Goal: Task Accomplishment & Management: Manage account settings

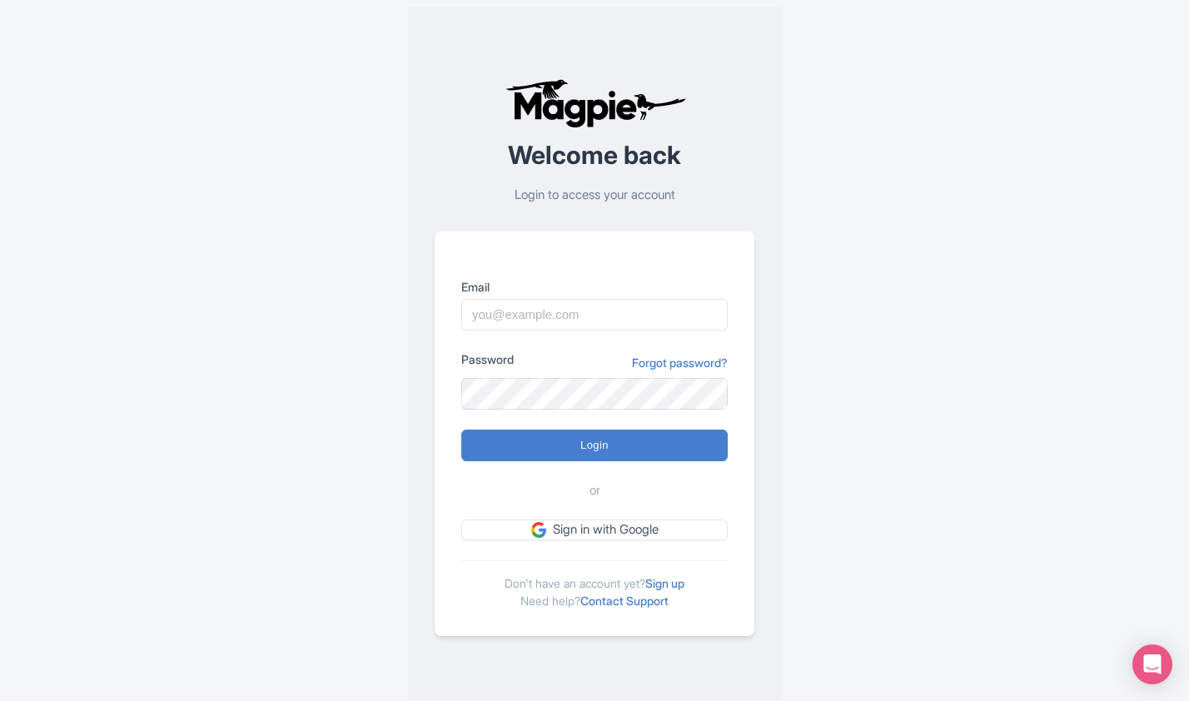
click at [733, 491] on div "Email Password Forgot password? Login or Sign in with Google Don't have an acco…" at bounding box center [595, 433] width 320 height 405
click at [607, 150] on h2 "Welcome back" at bounding box center [595, 155] width 320 height 27
click at [583, 113] on img at bounding box center [594, 103] width 187 height 50
click at [531, 319] on input "Email" at bounding box center [594, 315] width 266 height 32
click at [298, 323] on div "Welcome back Login to access your account Email Password Forgot password? Login…" at bounding box center [594, 357] width 1065 height 714
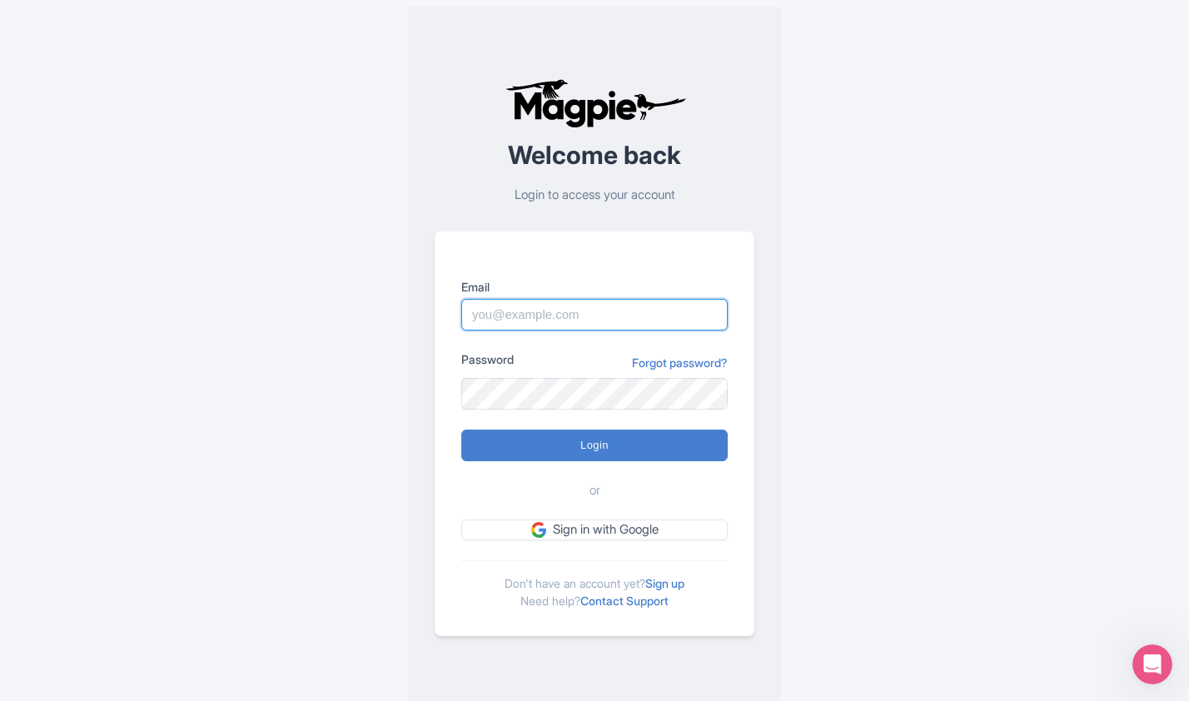
click at [568, 326] on input "Email" at bounding box center [594, 315] width 266 height 32
click at [529, 184] on div "Welcome back Login to access your account" at bounding box center [595, 141] width 320 height 126
click at [528, 189] on p "Login to access your account" at bounding box center [595, 195] width 320 height 19
click at [574, 192] on p "Login to access your account" at bounding box center [595, 195] width 320 height 19
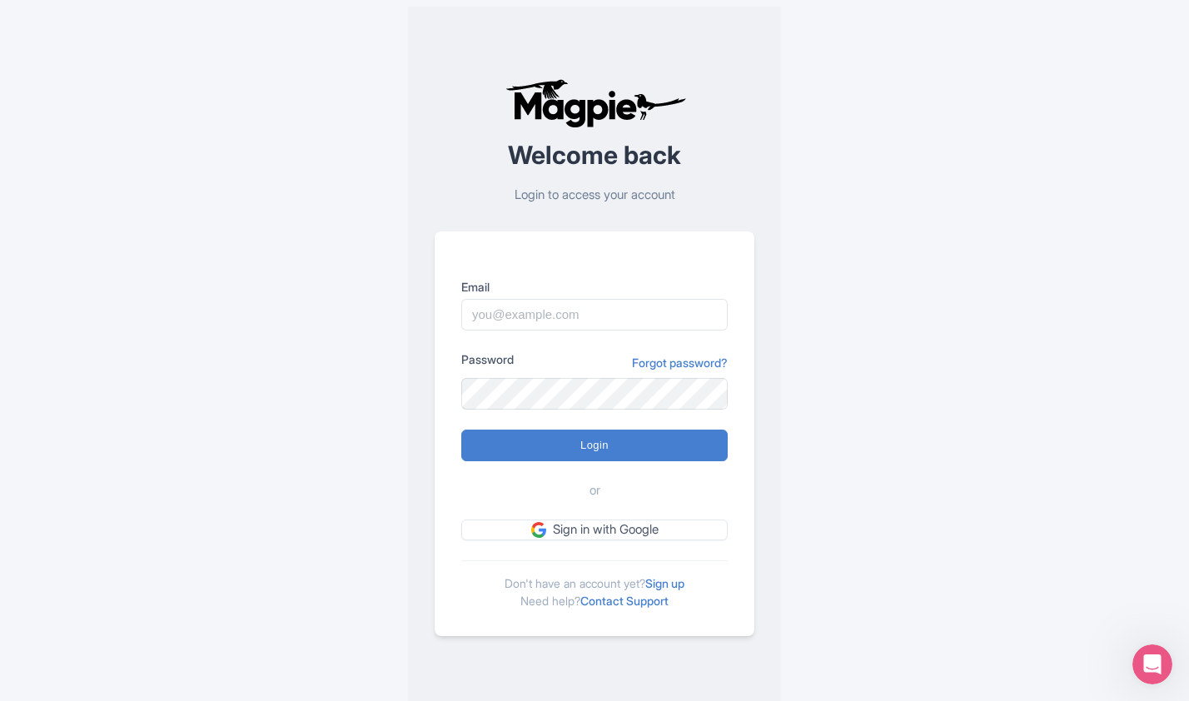
click at [600, 192] on p "Login to access your account" at bounding box center [595, 195] width 320 height 19
click at [646, 193] on p "Login to access your account" at bounding box center [595, 195] width 320 height 19
click at [607, 195] on p "Login to access your account" at bounding box center [595, 195] width 320 height 19
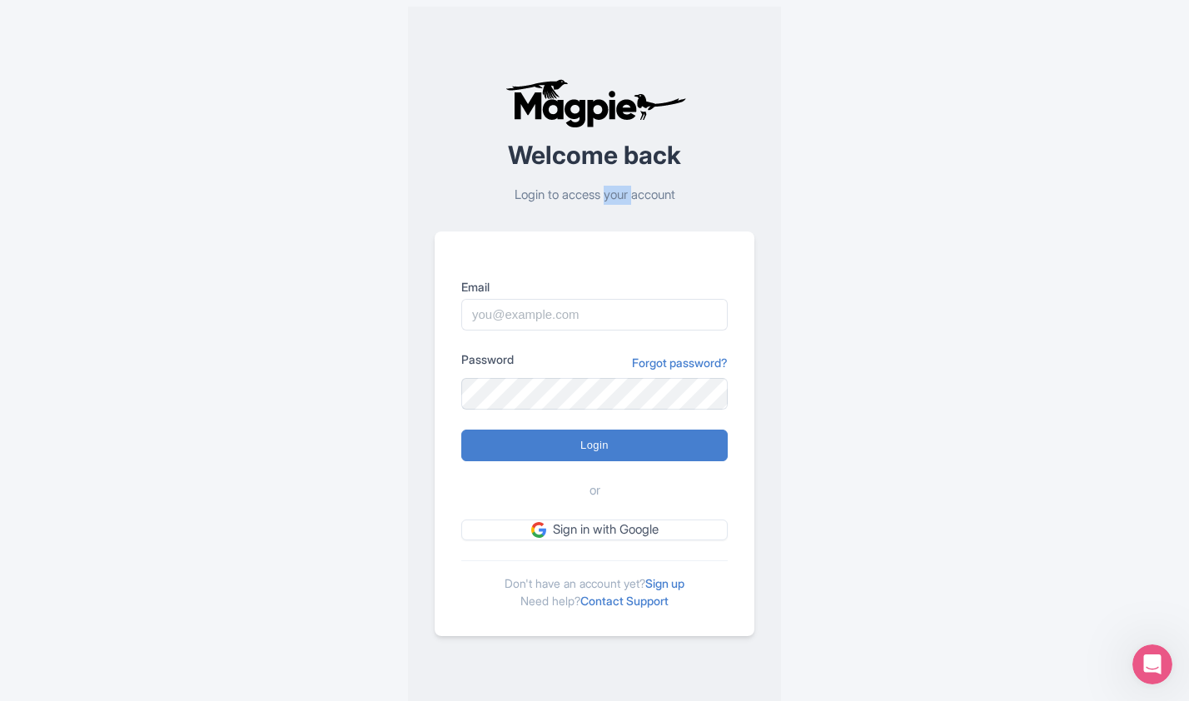
click at [607, 195] on p "Login to access your account" at bounding box center [595, 195] width 320 height 19
click at [596, 195] on p "Login to access your account" at bounding box center [595, 195] width 320 height 19
click at [525, 195] on p "Login to access your account" at bounding box center [595, 195] width 320 height 19
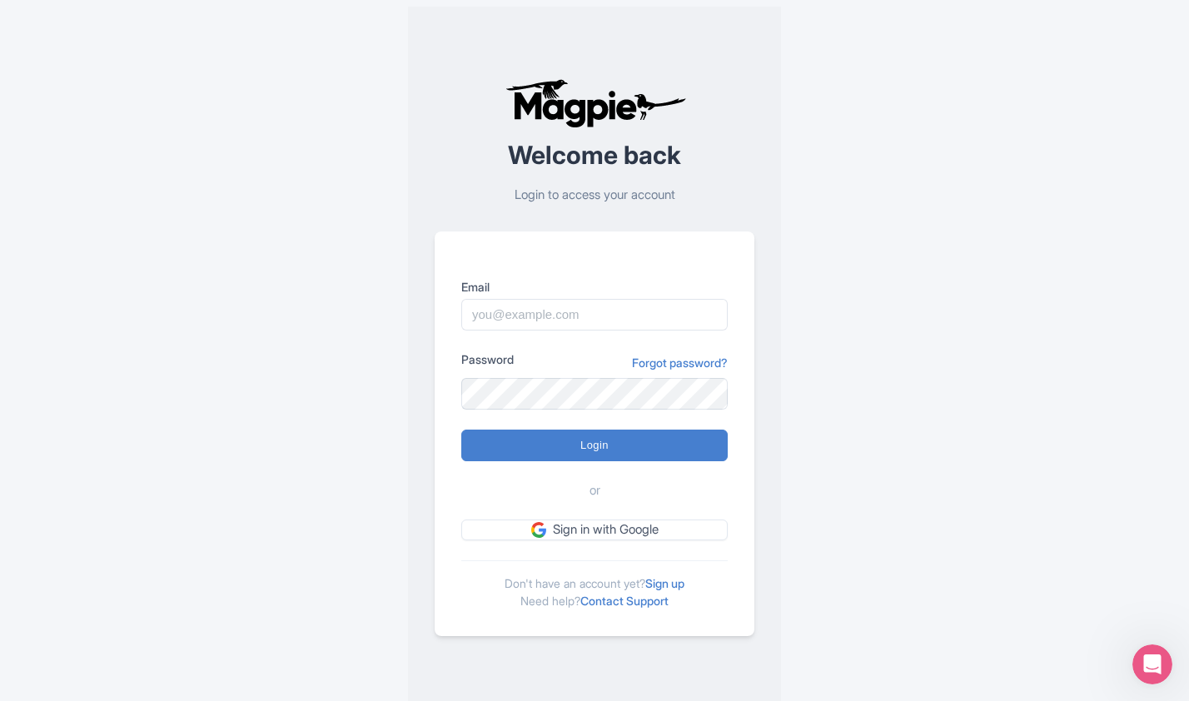
click at [554, 192] on p "Login to access your account" at bounding box center [595, 195] width 320 height 19
click at [581, 191] on p "Login to access your account" at bounding box center [595, 195] width 320 height 19
click at [612, 192] on p "Login to access your account" at bounding box center [595, 195] width 320 height 19
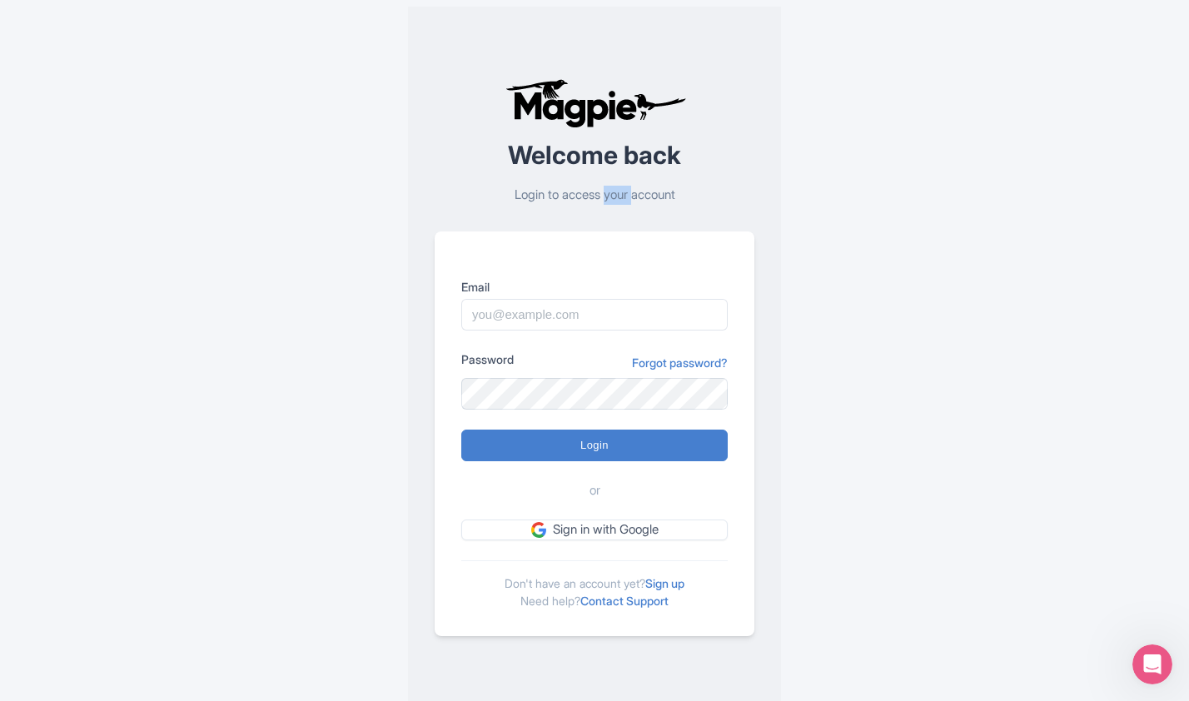
click at [612, 192] on p "Login to access your account" at bounding box center [595, 195] width 320 height 19
click at [634, 196] on p "Login to access your account" at bounding box center [595, 195] width 320 height 19
click at [603, 196] on p "Login to access your account" at bounding box center [595, 195] width 320 height 19
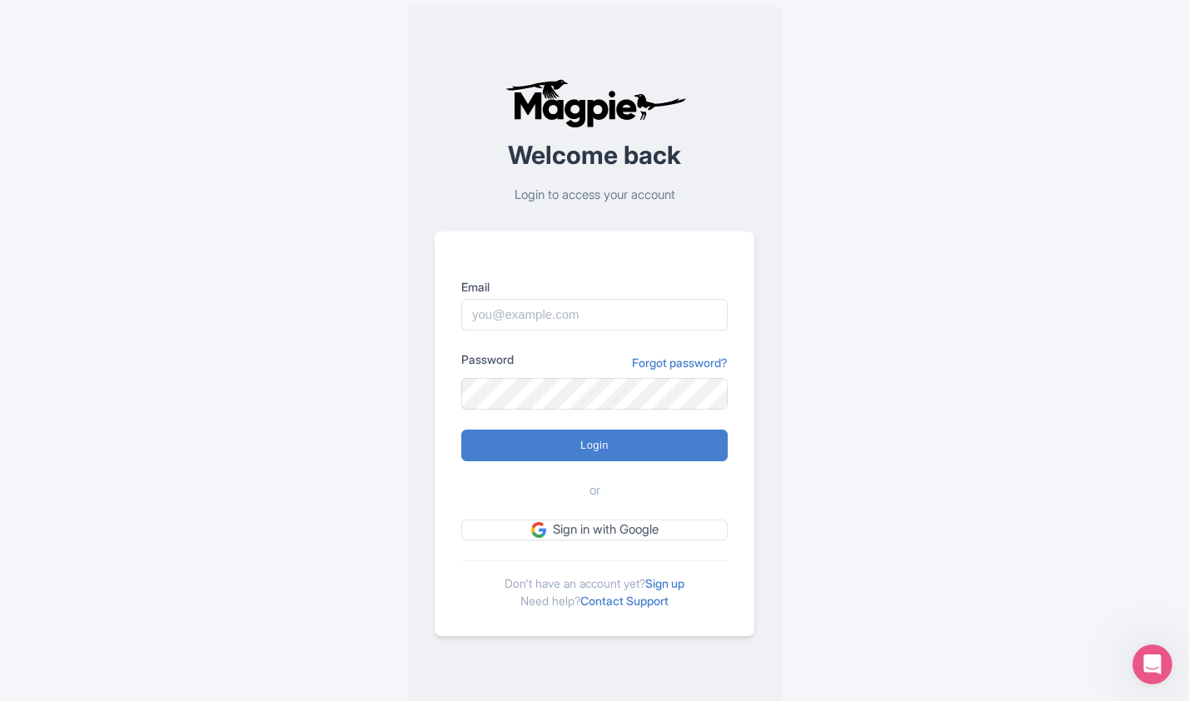
click at [569, 196] on p "Login to access your account" at bounding box center [595, 195] width 320 height 19
click at [536, 196] on p "Login to access your account" at bounding box center [595, 195] width 320 height 19
click at [549, 195] on p "Login to access your account" at bounding box center [595, 195] width 320 height 19
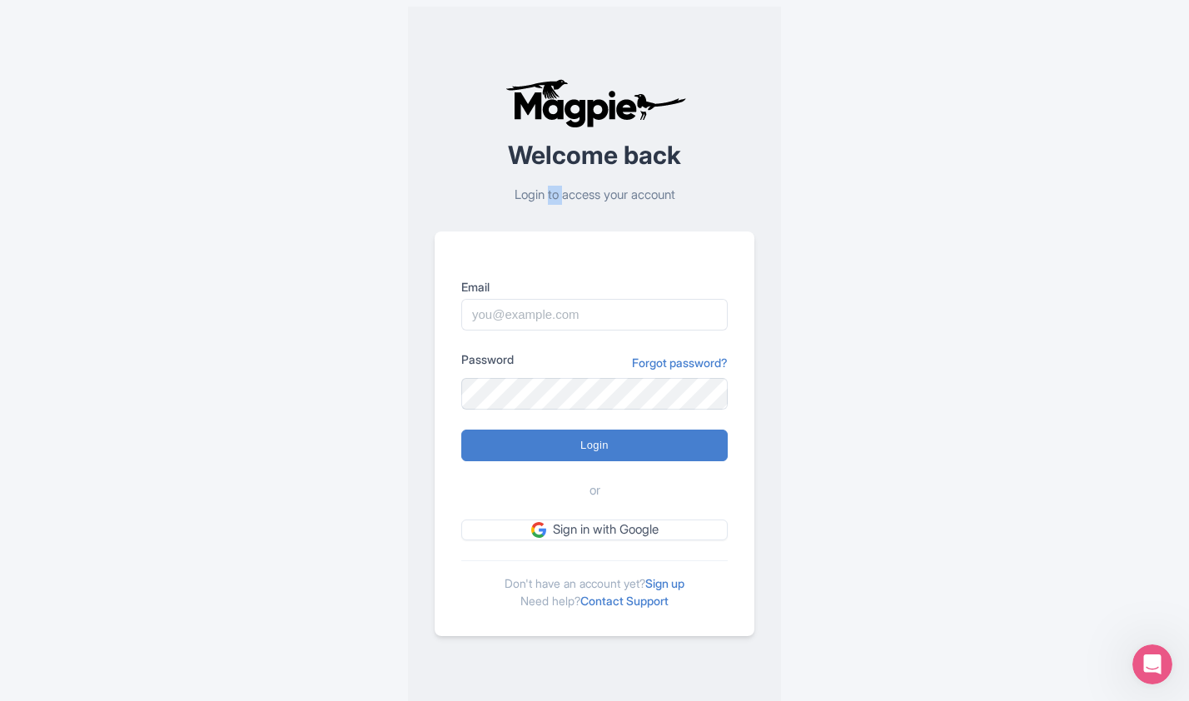
click at [549, 195] on p "Login to access your account" at bounding box center [595, 195] width 320 height 19
click at [569, 195] on p "Login to access your account" at bounding box center [595, 195] width 320 height 19
click at [603, 193] on p "Login to access your account" at bounding box center [595, 195] width 320 height 19
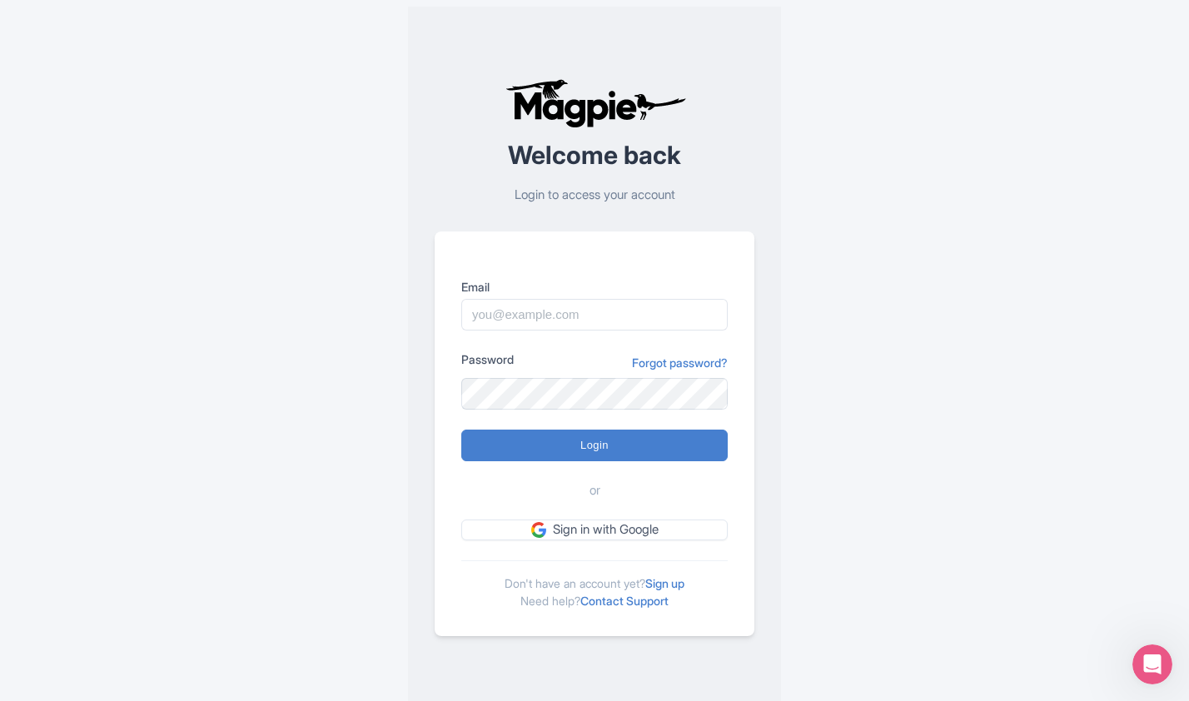
click at [638, 196] on p "Login to access your account" at bounding box center [595, 195] width 320 height 19
click at [624, 196] on p "Login to access your account" at bounding box center [595, 195] width 320 height 19
click at [587, 195] on p "Login to access your account" at bounding box center [595, 195] width 320 height 19
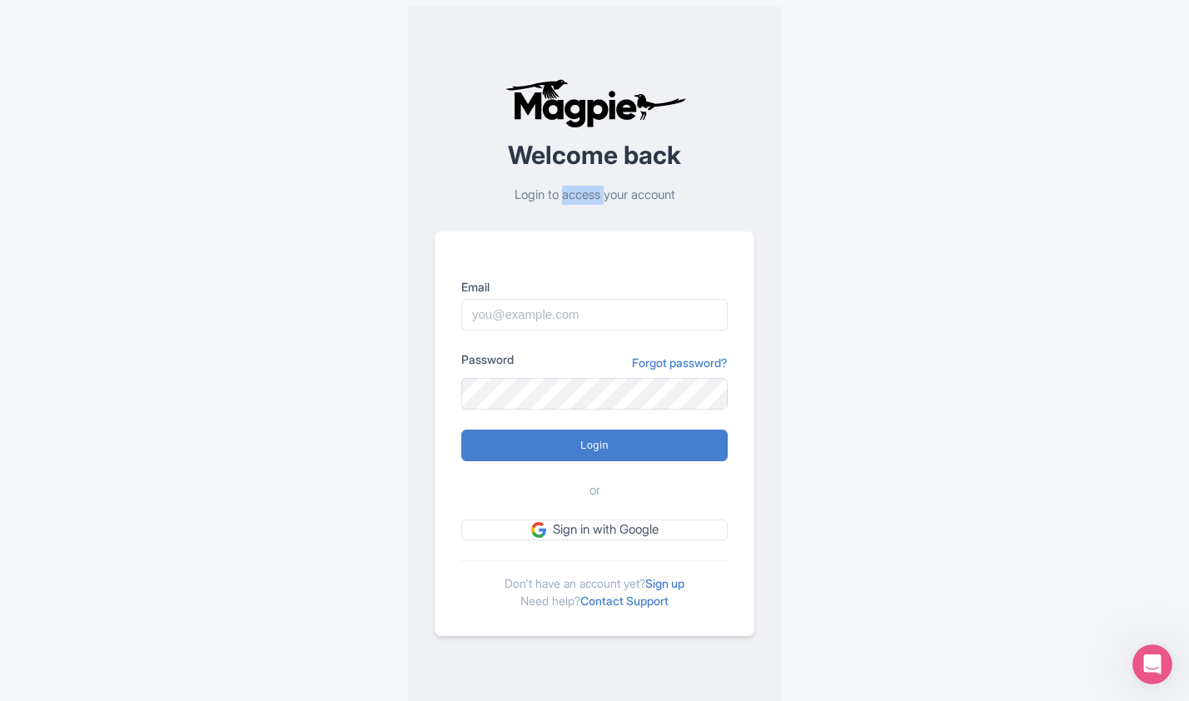
click at [587, 195] on p "Login to access your account" at bounding box center [595, 195] width 320 height 19
click at [539, 194] on p "Login to access your account" at bounding box center [595, 195] width 320 height 19
click at [554, 191] on p "Login to access your account" at bounding box center [595, 195] width 320 height 19
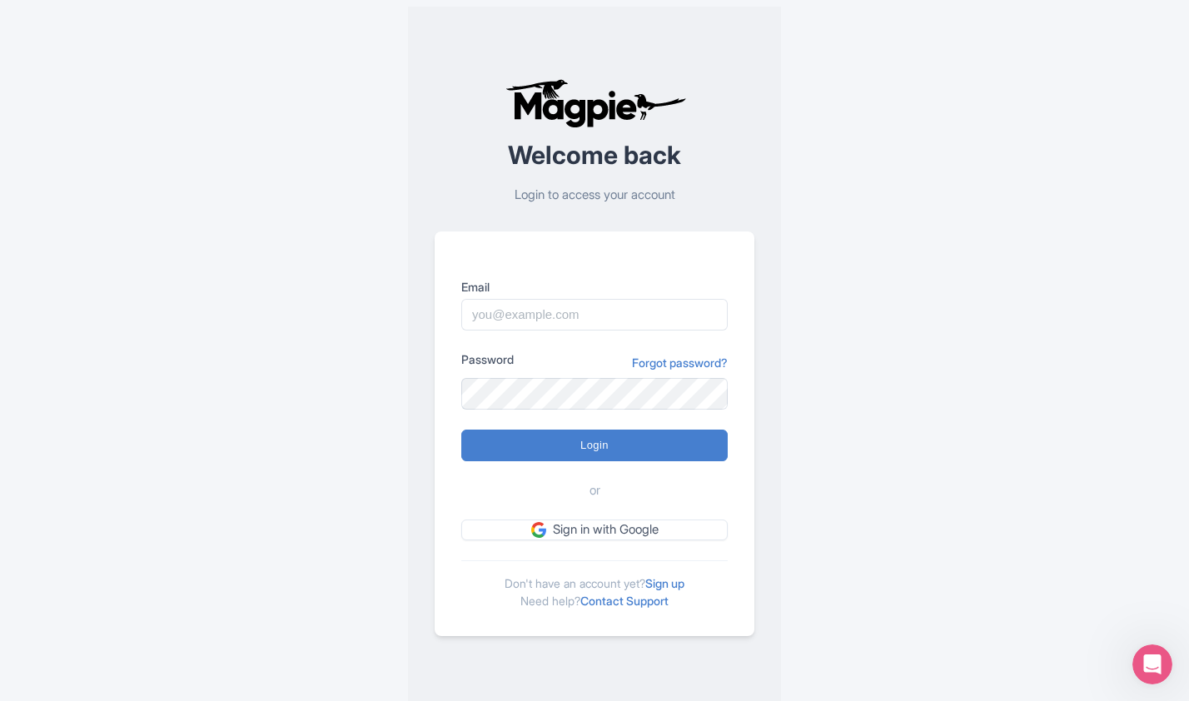
click at [534, 191] on p "Login to access your account" at bounding box center [595, 195] width 320 height 19
click at [551, 191] on p "Login to access your account" at bounding box center [595, 195] width 320 height 19
click at [563, 197] on p "Login to access your account" at bounding box center [595, 195] width 320 height 19
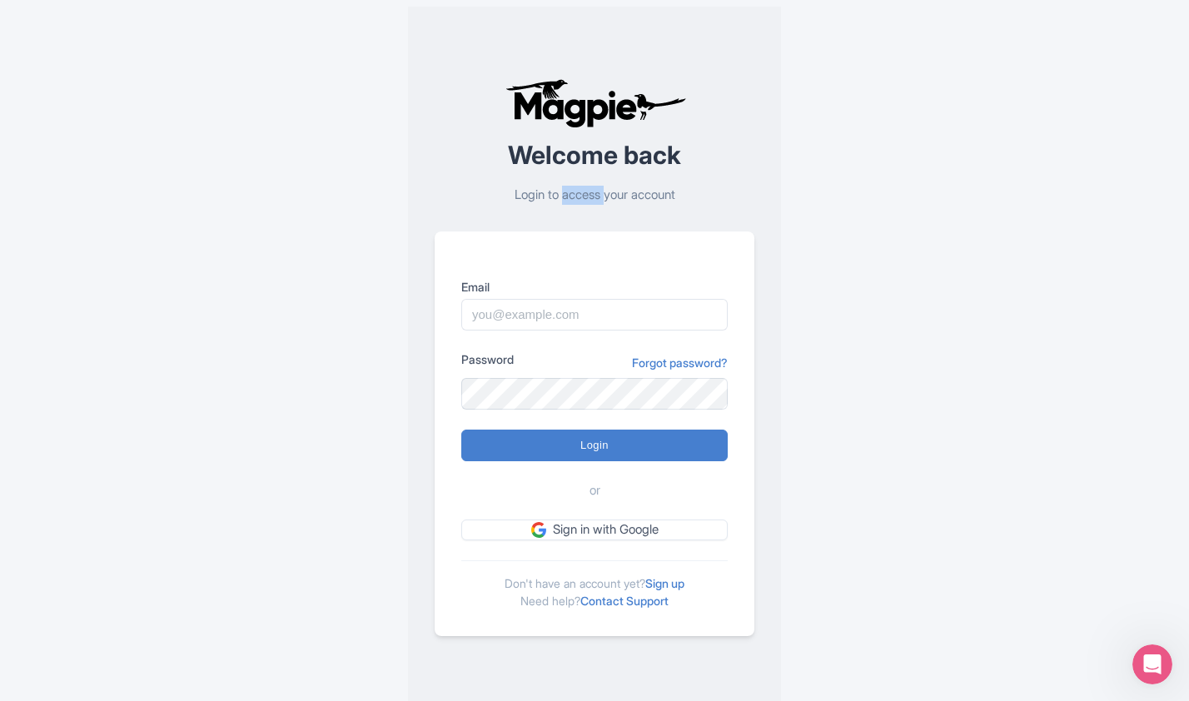
click at [563, 197] on p "Login to access your account" at bounding box center [595, 195] width 320 height 19
click at [610, 194] on p "Login to access your account" at bounding box center [595, 195] width 320 height 19
click at [642, 191] on p "Login to access your account" at bounding box center [595, 195] width 320 height 19
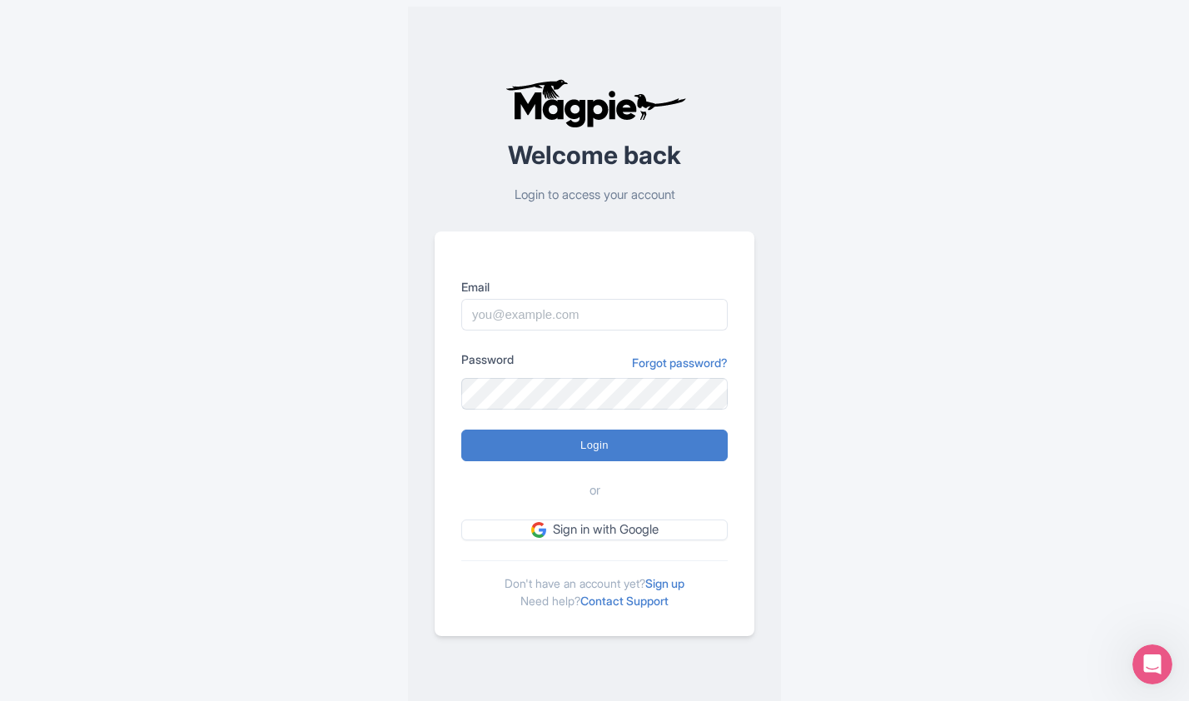
click at [613, 196] on p "Login to access your account" at bounding box center [595, 195] width 320 height 19
click at [579, 192] on p "Login to access your account" at bounding box center [595, 195] width 320 height 19
click at [551, 196] on p "Login to access your account" at bounding box center [595, 195] width 320 height 19
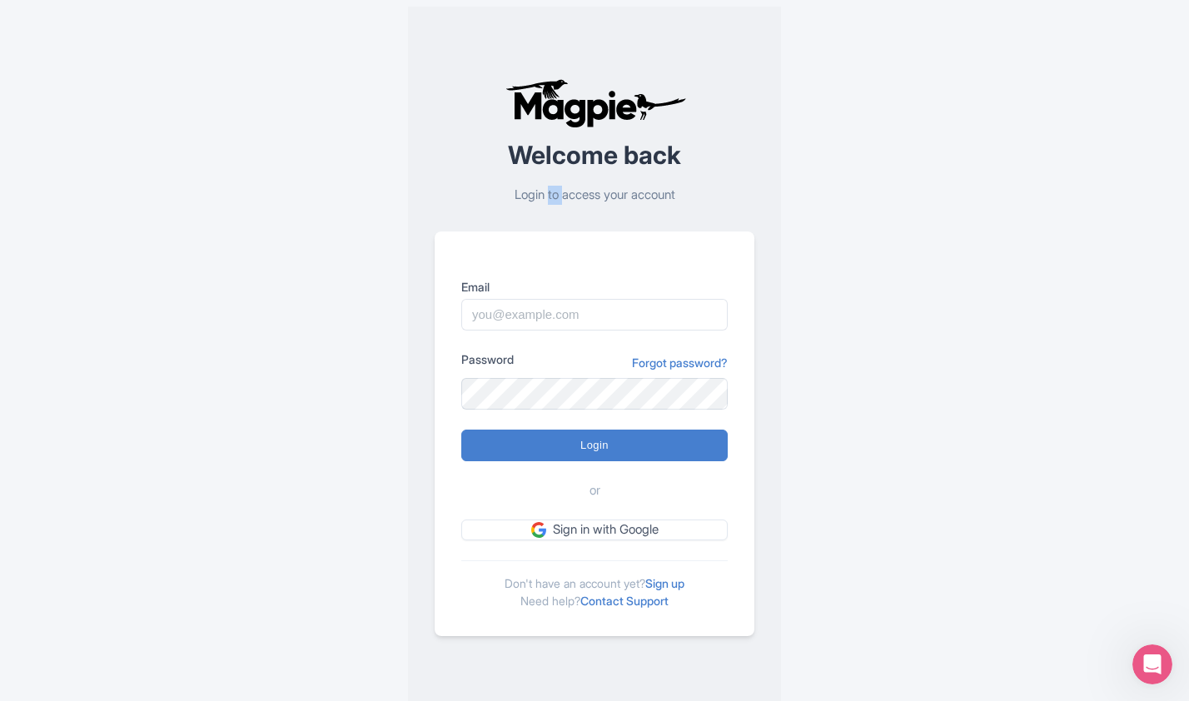
click at [551, 196] on p "Login to access your account" at bounding box center [595, 195] width 320 height 19
click at [516, 196] on p "Login to access your account" at bounding box center [595, 195] width 320 height 19
click at [552, 193] on p "Login to access your account" at bounding box center [595, 195] width 320 height 19
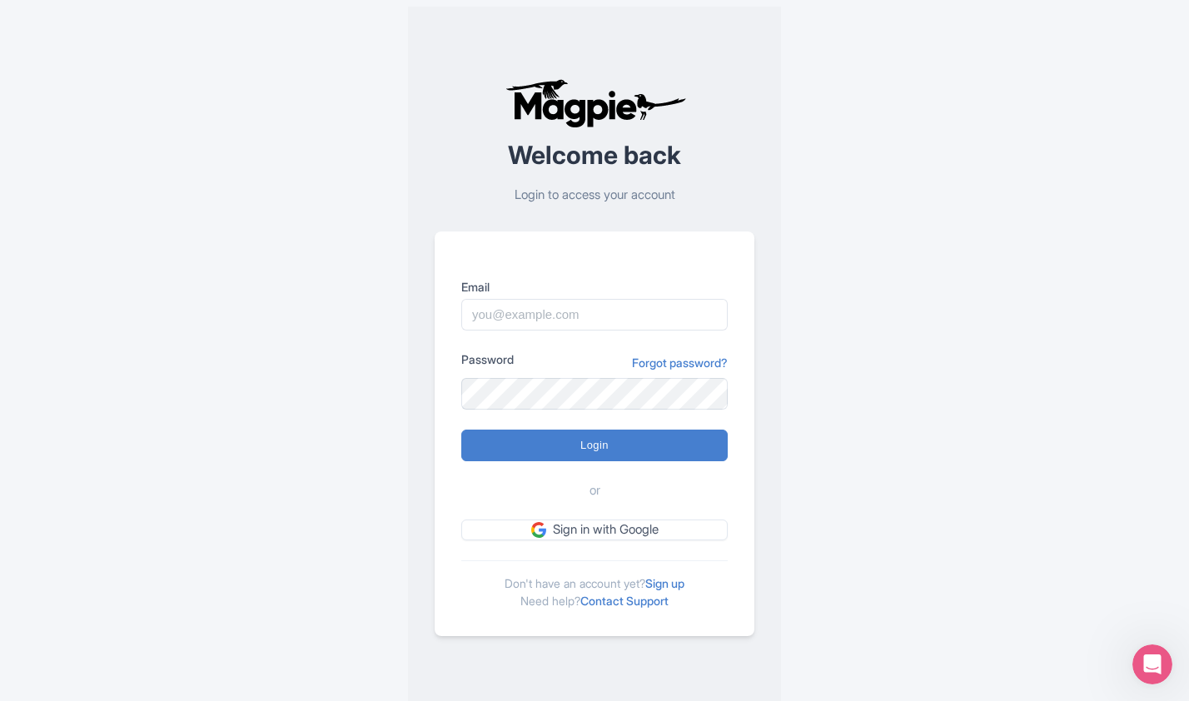
click at [573, 195] on p "Login to access your account" at bounding box center [595, 195] width 320 height 19
click at [608, 194] on p "Login to access your account" at bounding box center [595, 195] width 320 height 19
click at [642, 196] on p "Login to access your account" at bounding box center [595, 195] width 320 height 19
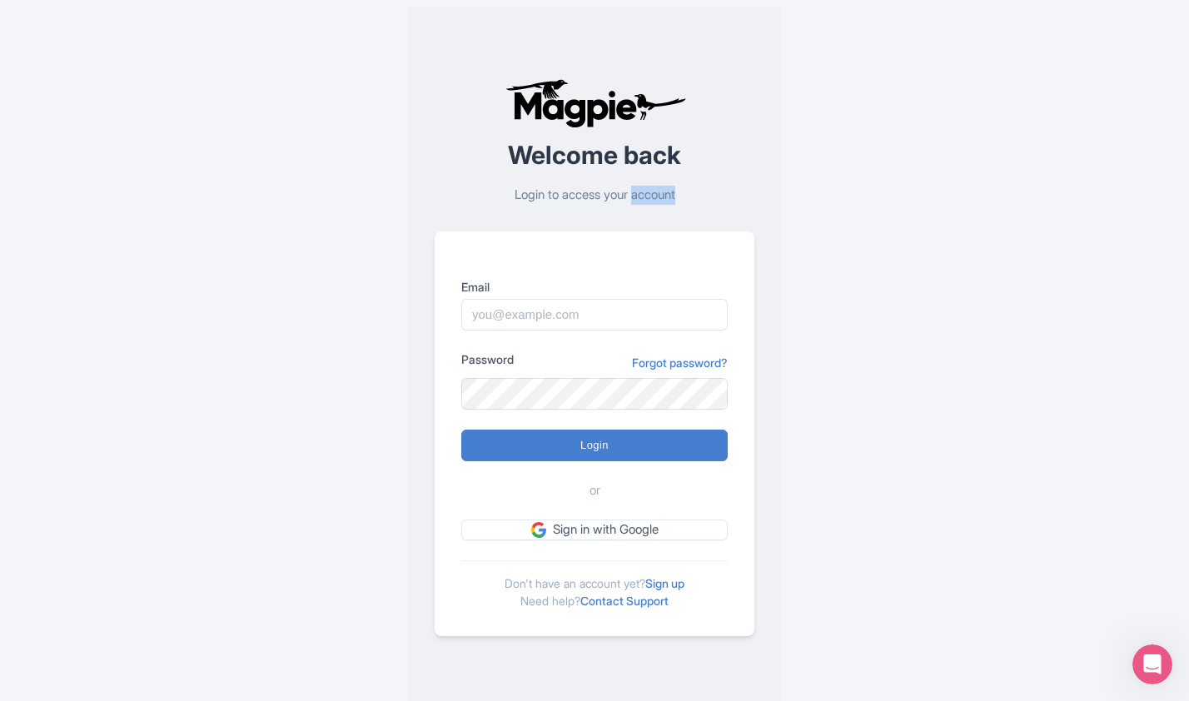
click at [642, 196] on p "Login to access your account" at bounding box center [595, 195] width 320 height 19
click at [617, 195] on p "Login to access your account" at bounding box center [595, 195] width 320 height 19
click at [579, 195] on p "Login to access your account" at bounding box center [595, 195] width 320 height 19
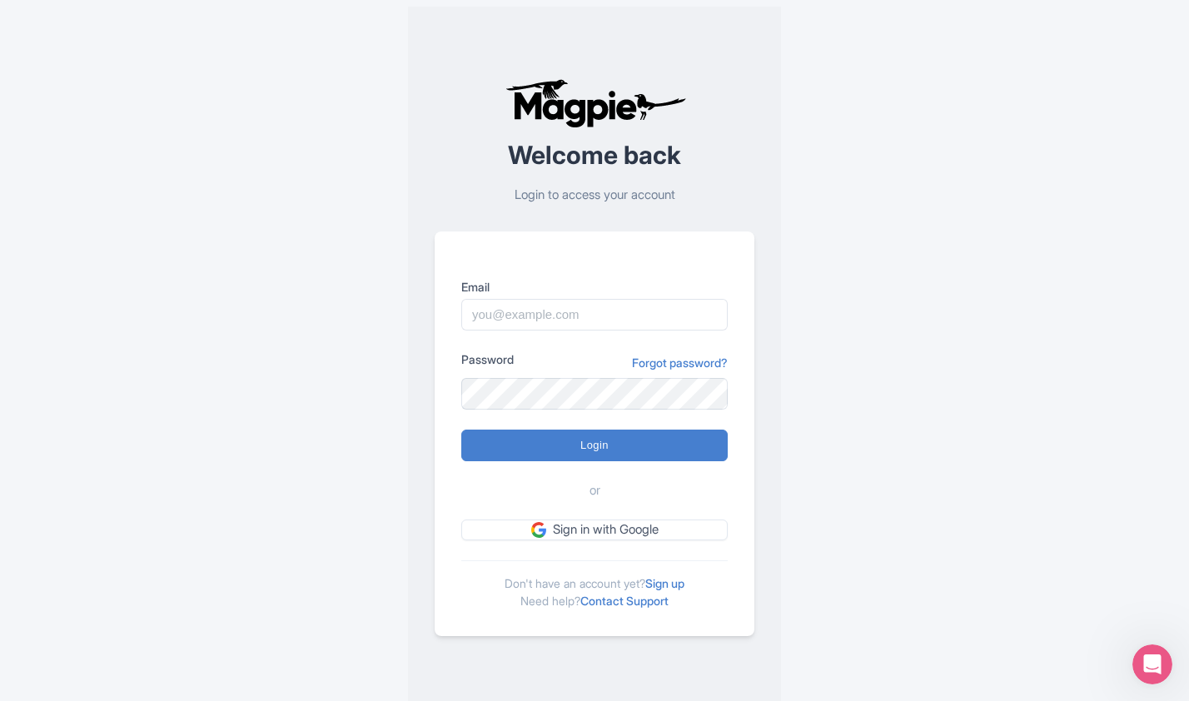
click at [545, 192] on p "Login to access your account" at bounding box center [595, 195] width 320 height 19
click at [545, 190] on p "Login to access your account" at bounding box center [595, 195] width 320 height 19
click at [538, 192] on p "Login to access your account" at bounding box center [595, 195] width 320 height 19
click at [529, 192] on p "Login to access your account" at bounding box center [595, 195] width 320 height 19
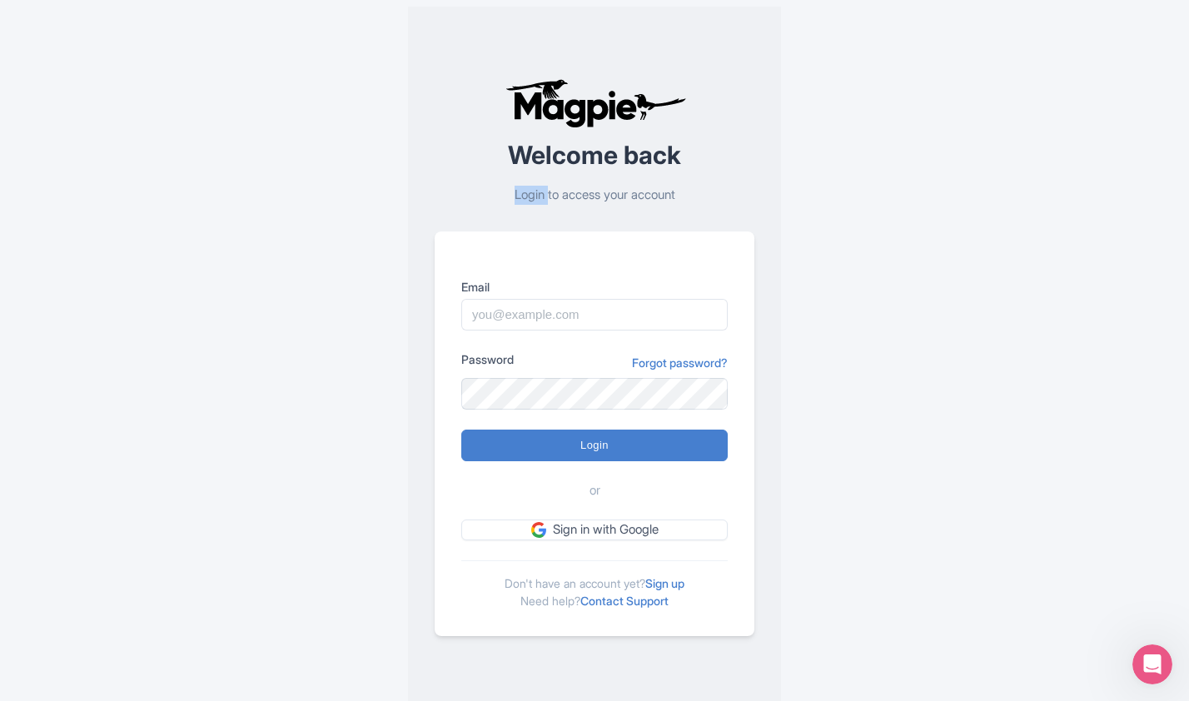
click at [529, 192] on p "Login to access your account" at bounding box center [595, 195] width 320 height 19
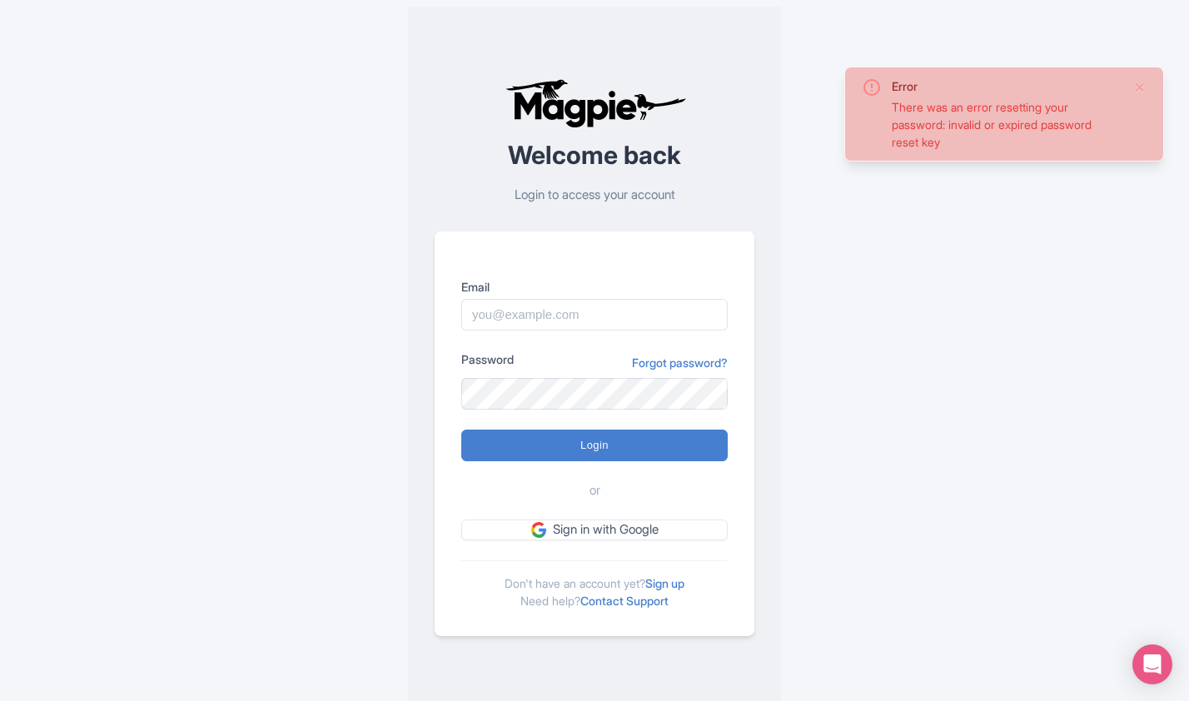
click at [973, 314] on div "Error There was an error resetting your password: invalid or expired password r…" at bounding box center [594, 357] width 1065 height 714
click at [962, 283] on div "Error There was an error resetting your password: invalid or expired password r…" at bounding box center [594, 357] width 1065 height 714
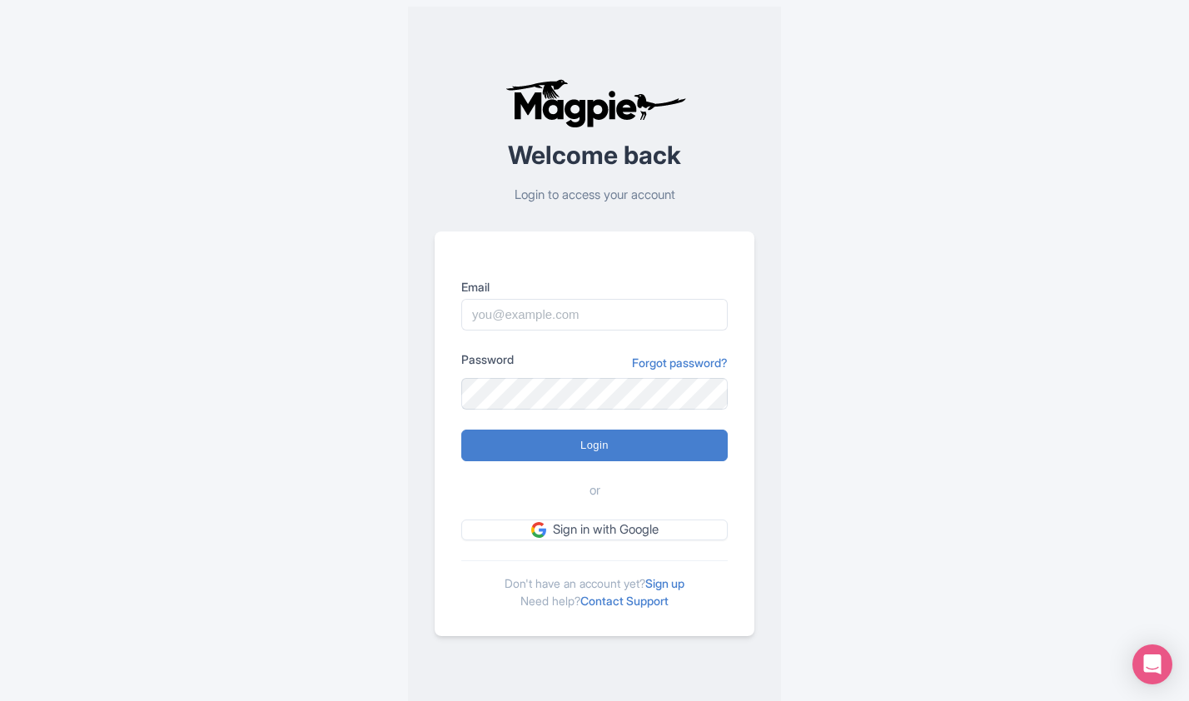
click at [901, 309] on div "Error There was an error resetting your password: invalid or expired password r…" at bounding box center [594, 357] width 1065 height 714
click at [708, 354] on link "Forgot password?" at bounding box center [680, 362] width 96 height 17
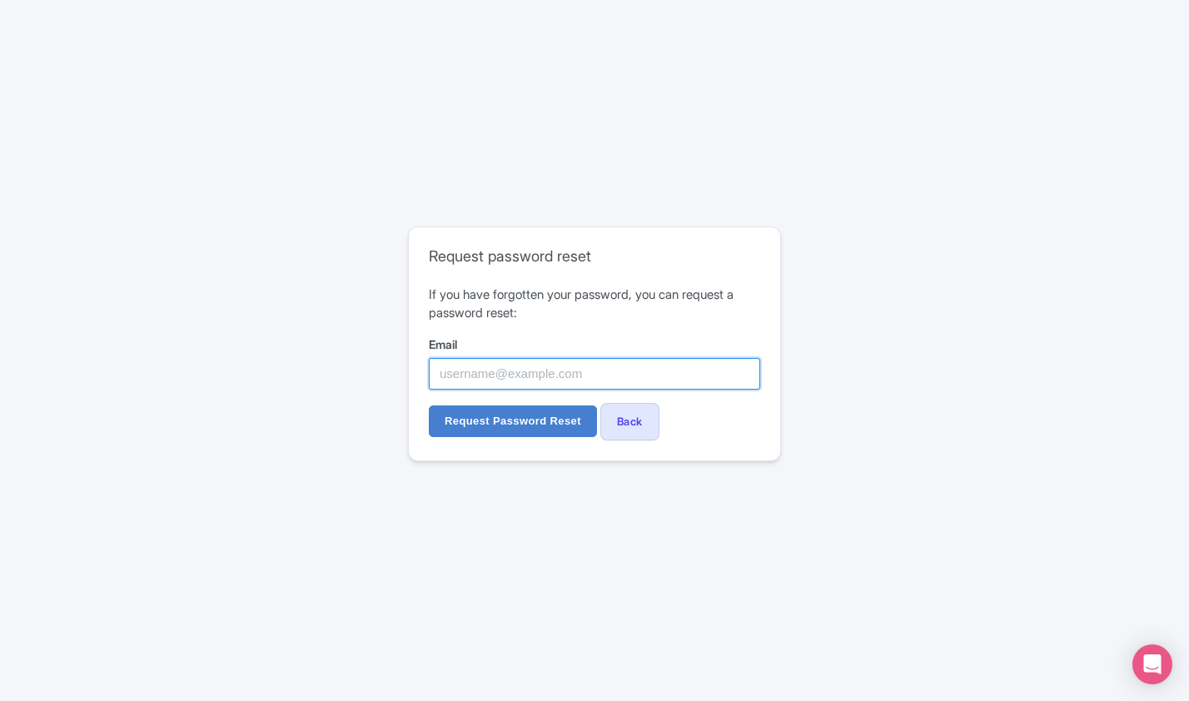
click at [610, 370] on input "Email" at bounding box center [594, 374] width 331 height 32
type input "houss@beyondentertain.com"
click at [429, 405] on input "Request Password Reset" at bounding box center [513, 421] width 168 height 32
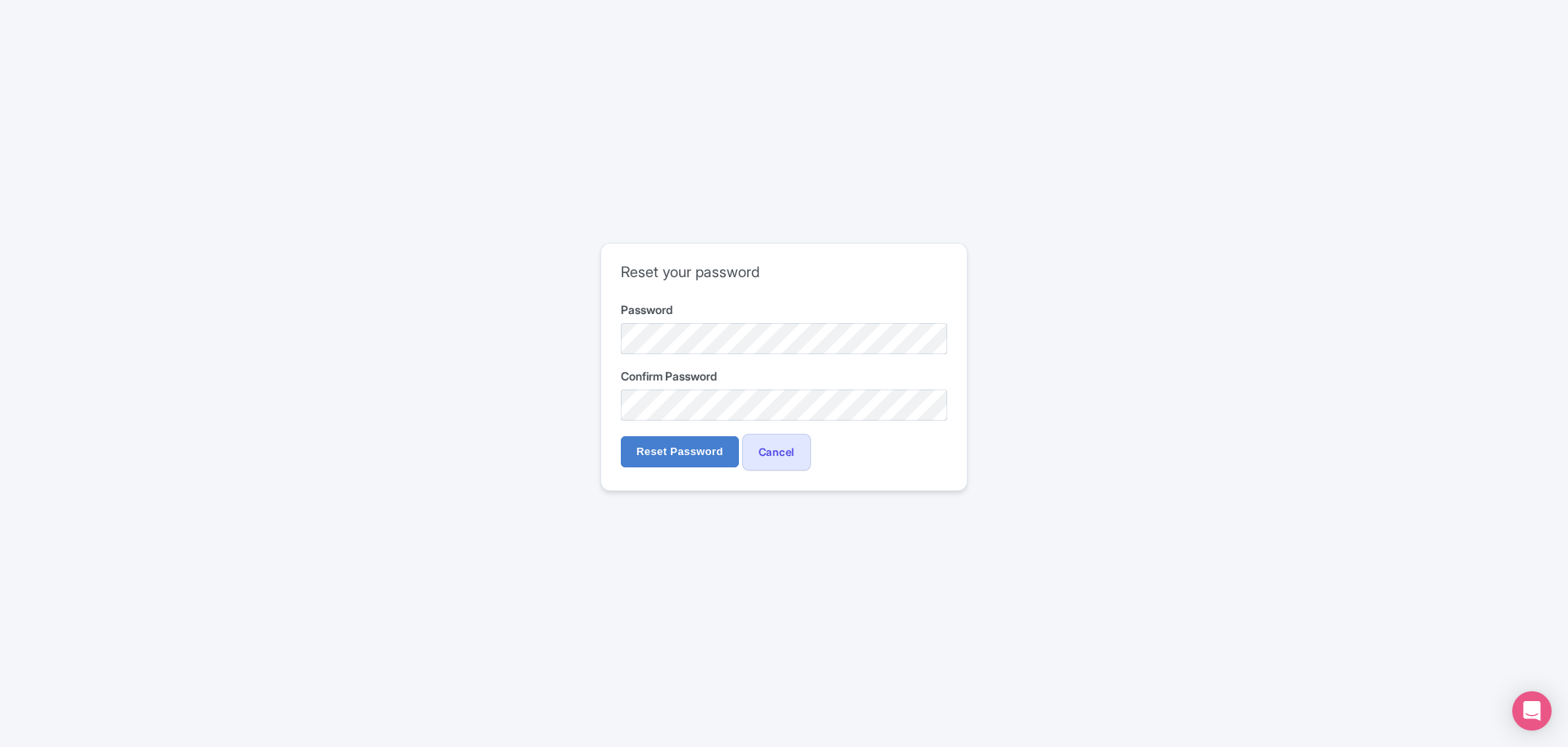
click at [551, 335] on div "Reset your password Password Confirm Password Reset Password Cancel" at bounding box center [783, 374] width 1049 height 275
click at [695, 452] on input "Reset Password" at bounding box center [680, 452] width 118 height 32
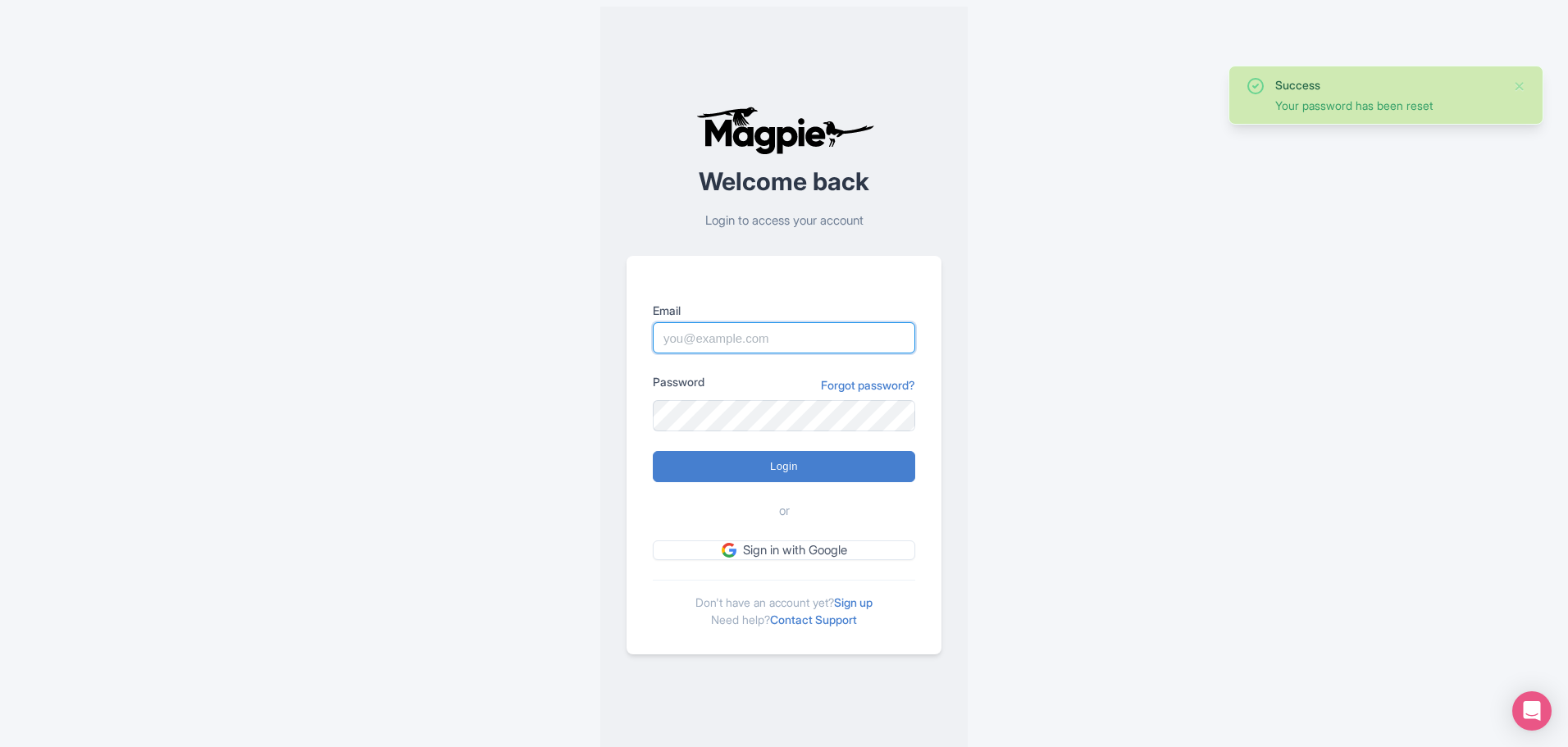
type input "[EMAIL_ADDRESS][DOMAIN_NAME]"
click at [1001, 443] on div "Success Your password has been reset Welcome back Login to access your account …" at bounding box center [783, 380] width 1049 height 761
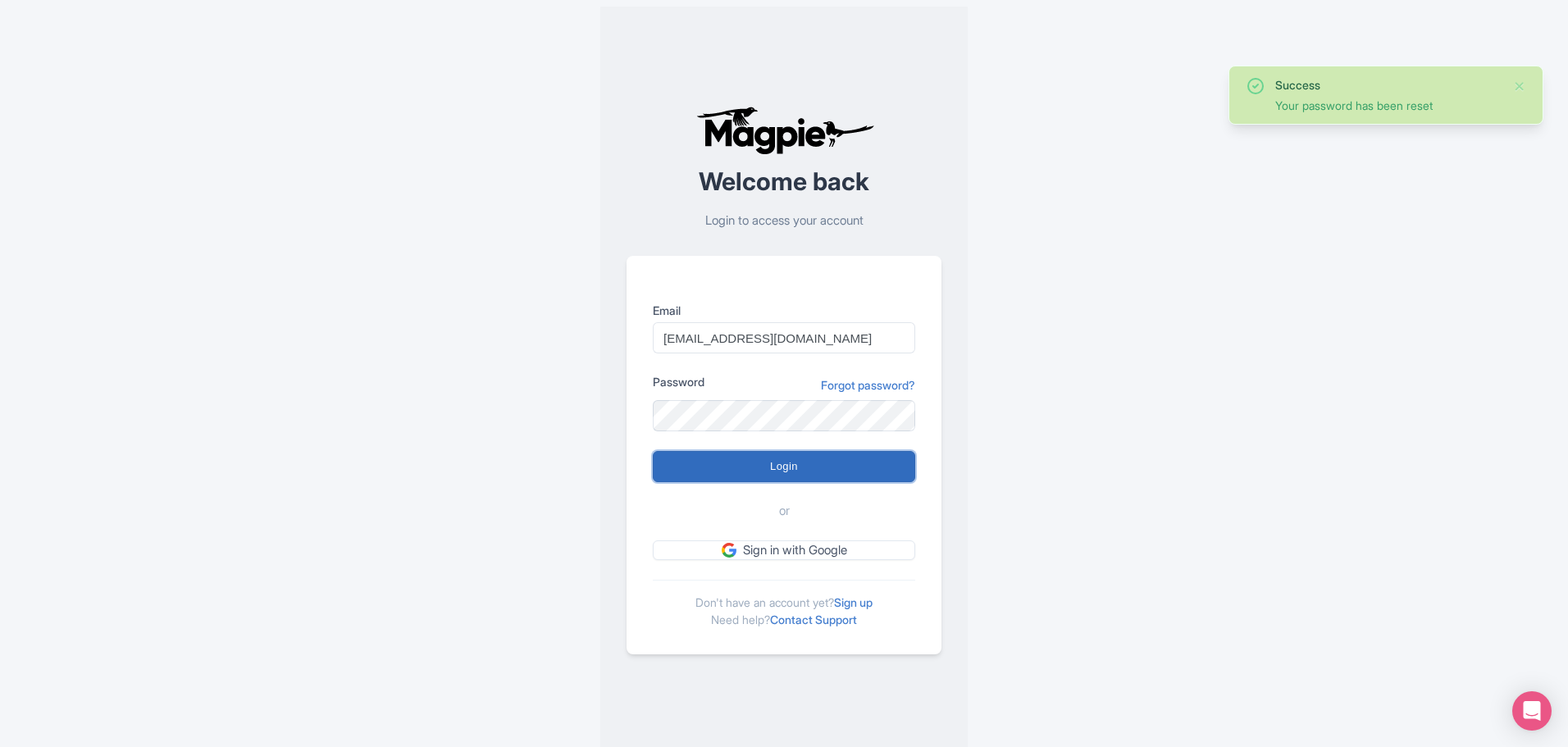
click at [835, 467] on input "Login" at bounding box center [784, 467] width 262 height 32
type input "Logging in..."
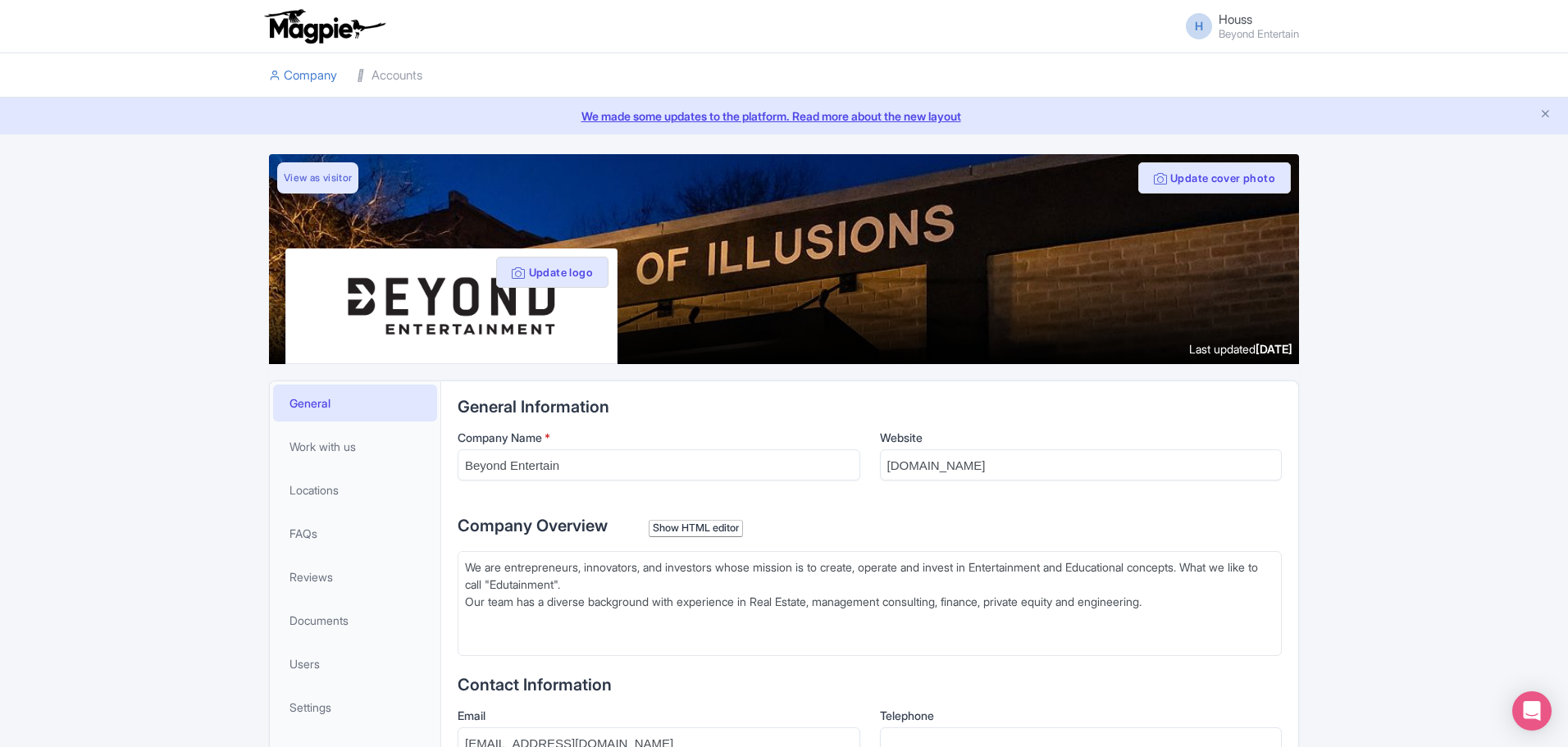
click at [1354, 230] on div "Success You have been logged in Update cover photo View as visitor Update logo …" at bounding box center [784, 695] width 1568 height 1082
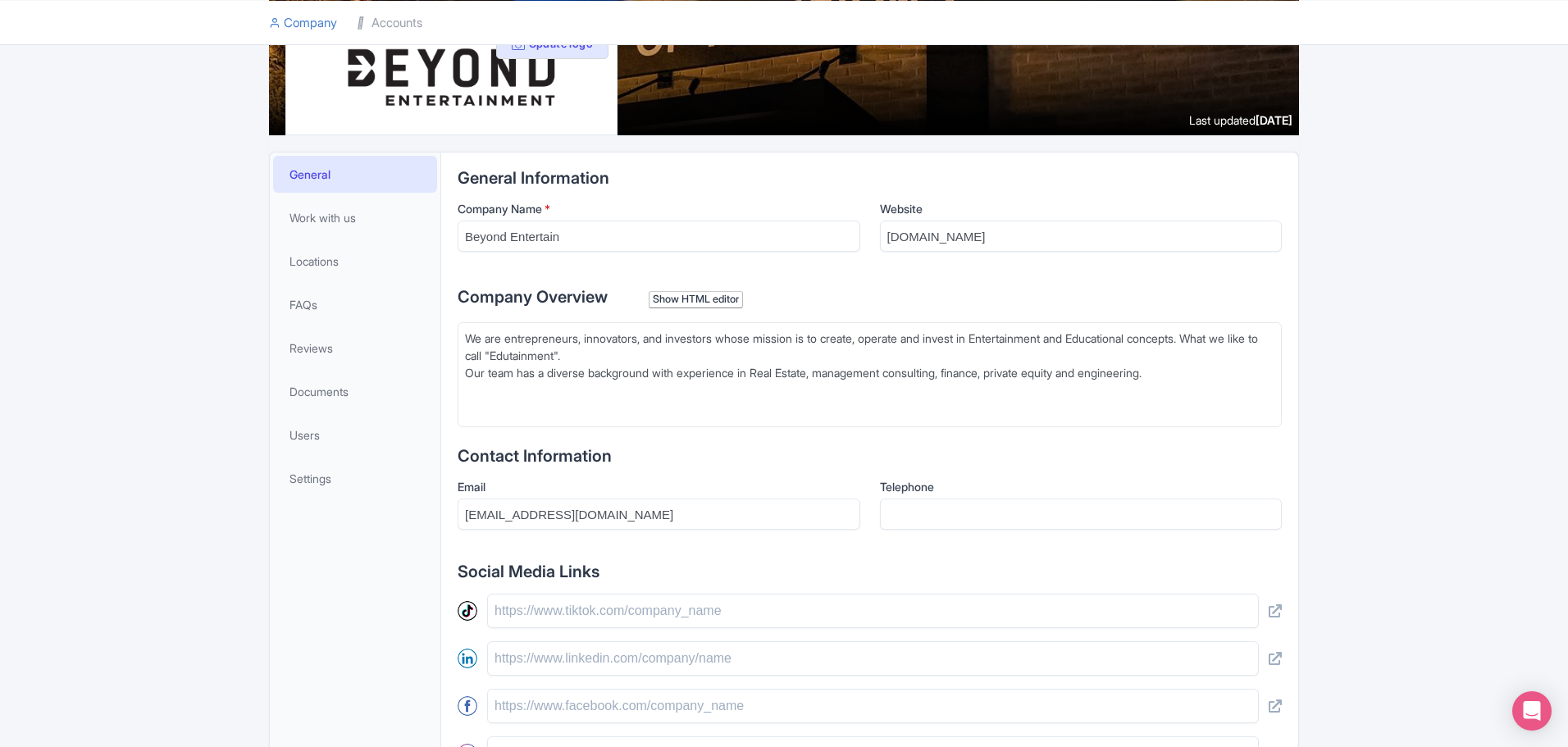
scroll to position [246, 0]
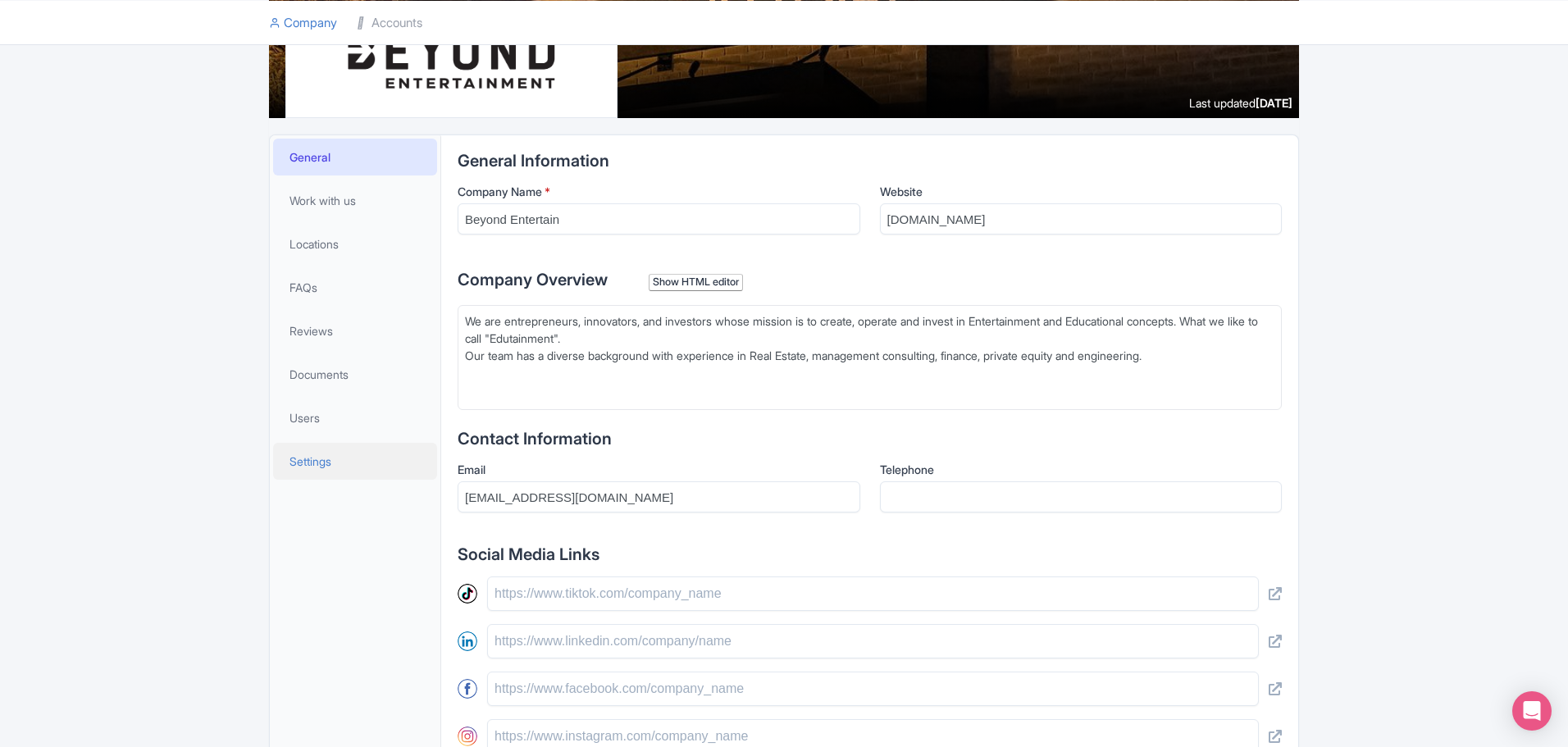
click at [335, 466] on link "Settings" at bounding box center [355, 460] width 163 height 36
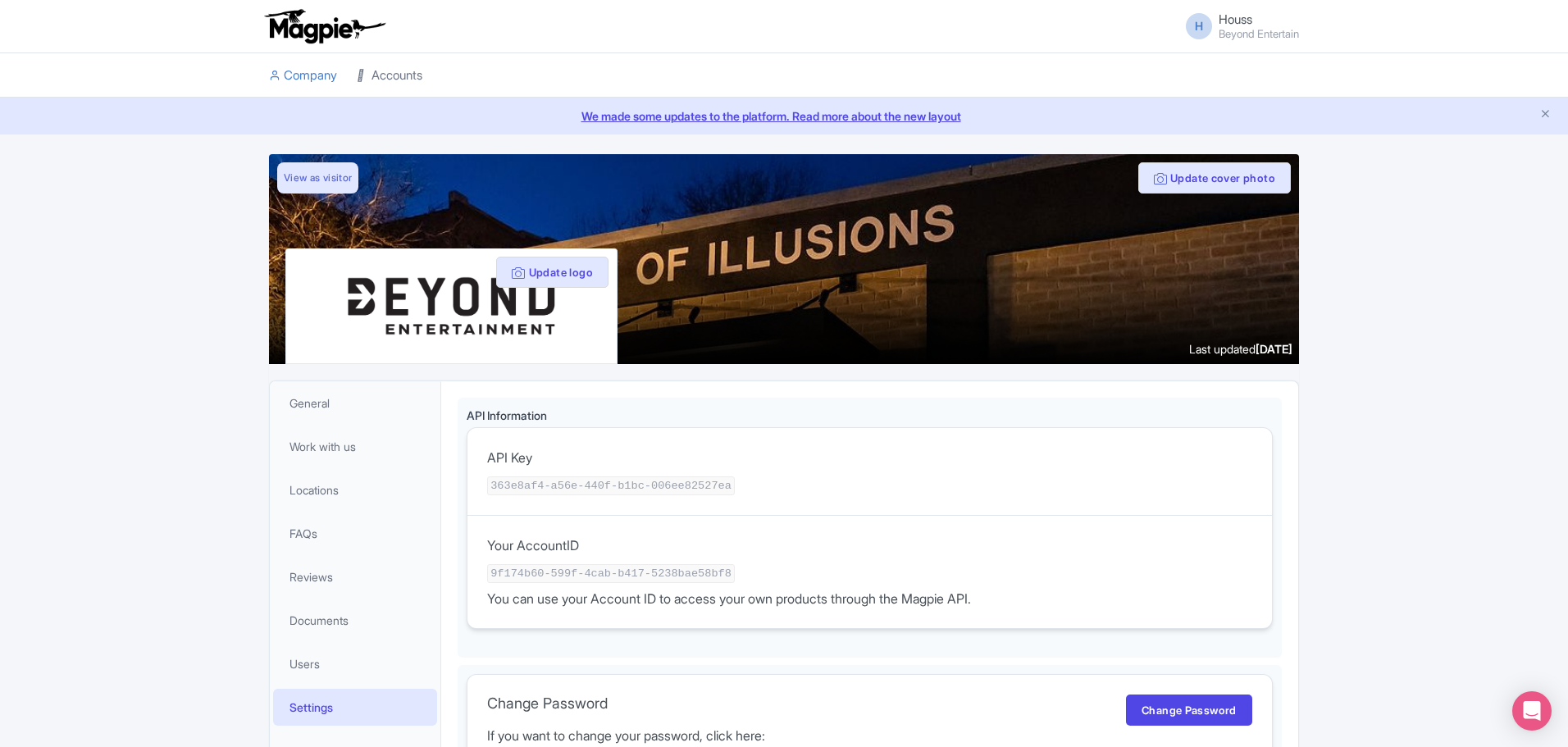
click at [389, 73] on link "Accounts" at bounding box center [389, 76] width 66 height 45
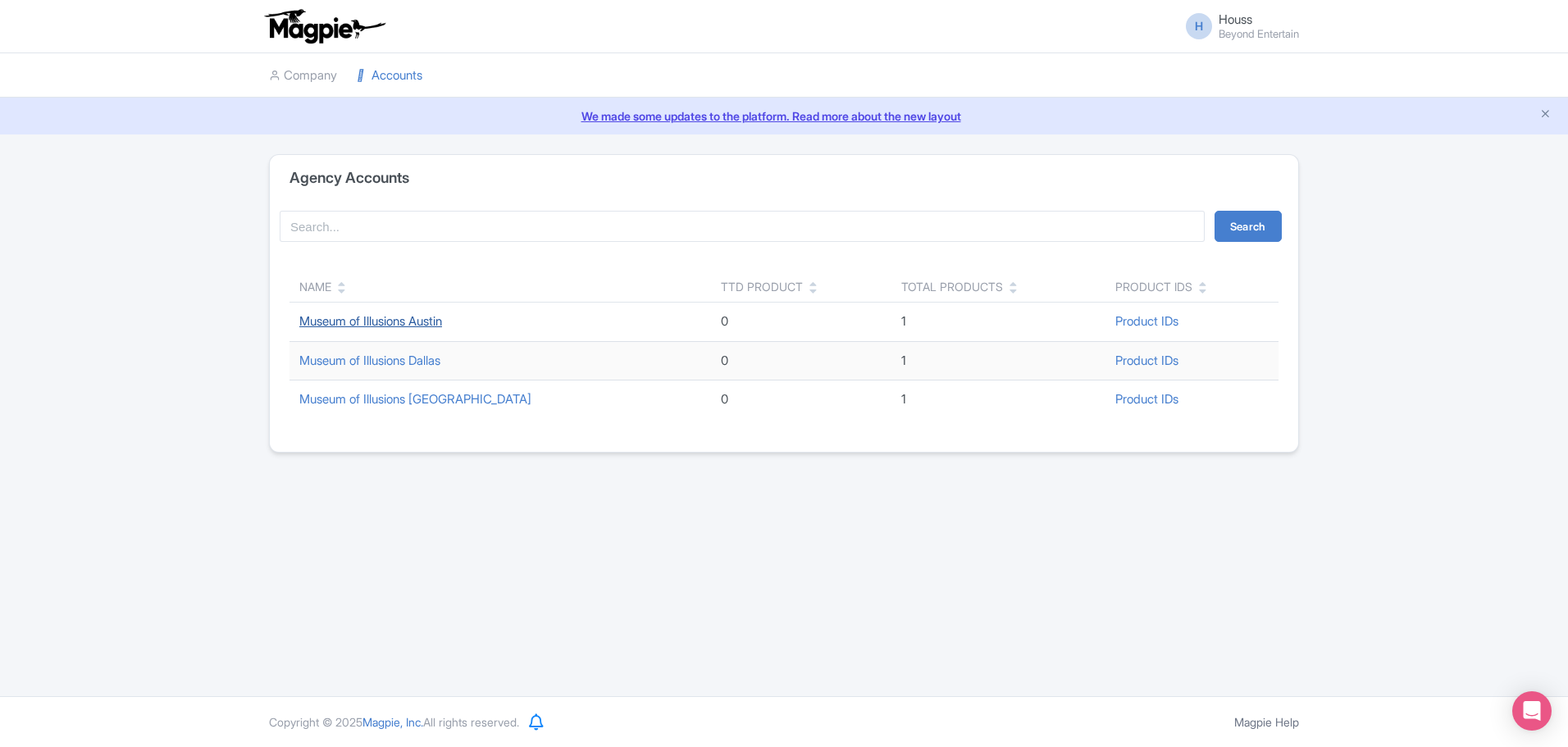
click at [438, 328] on link "Museum of Illusions Austin" at bounding box center [370, 321] width 143 height 16
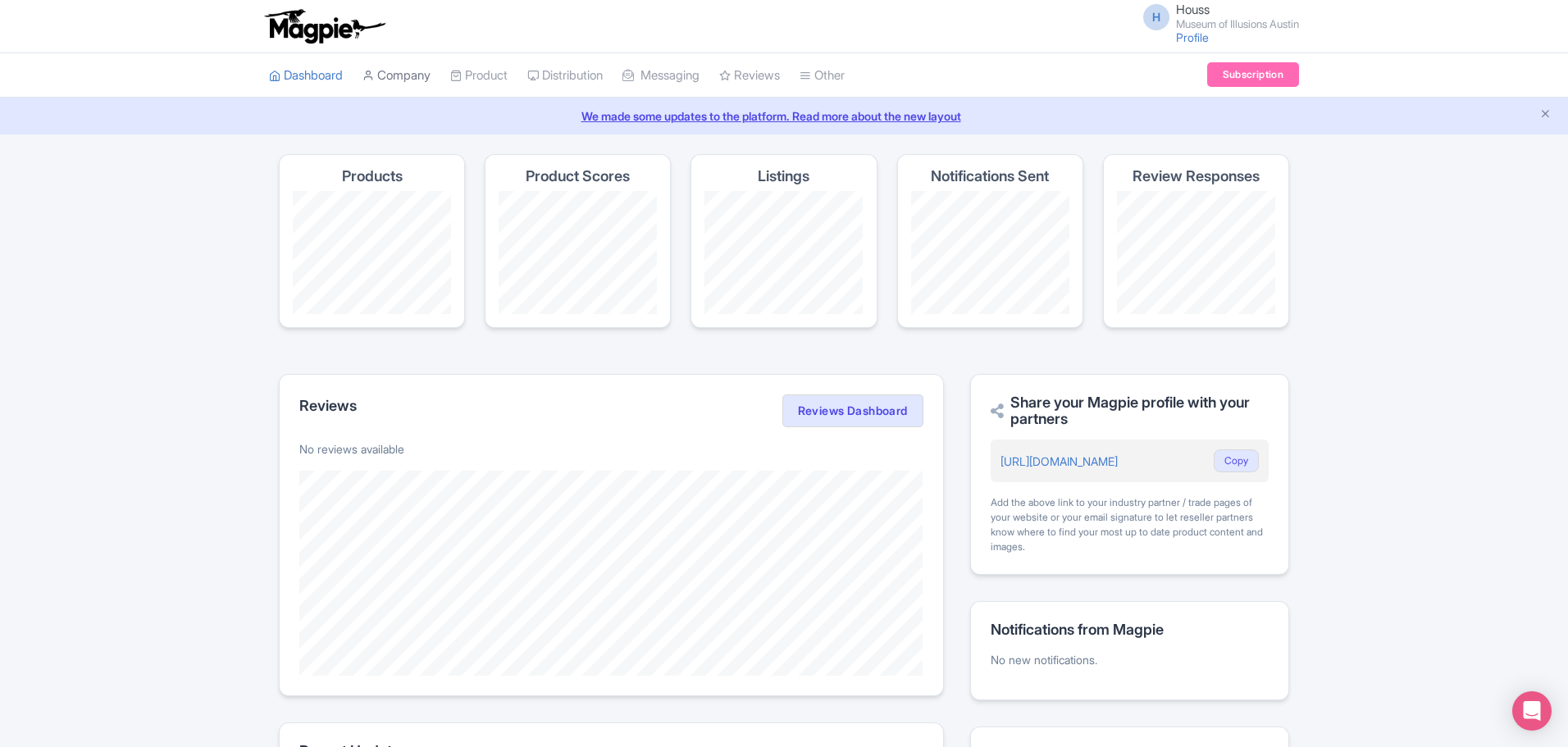
click at [430, 66] on link "Company" at bounding box center [396, 76] width 68 height 45
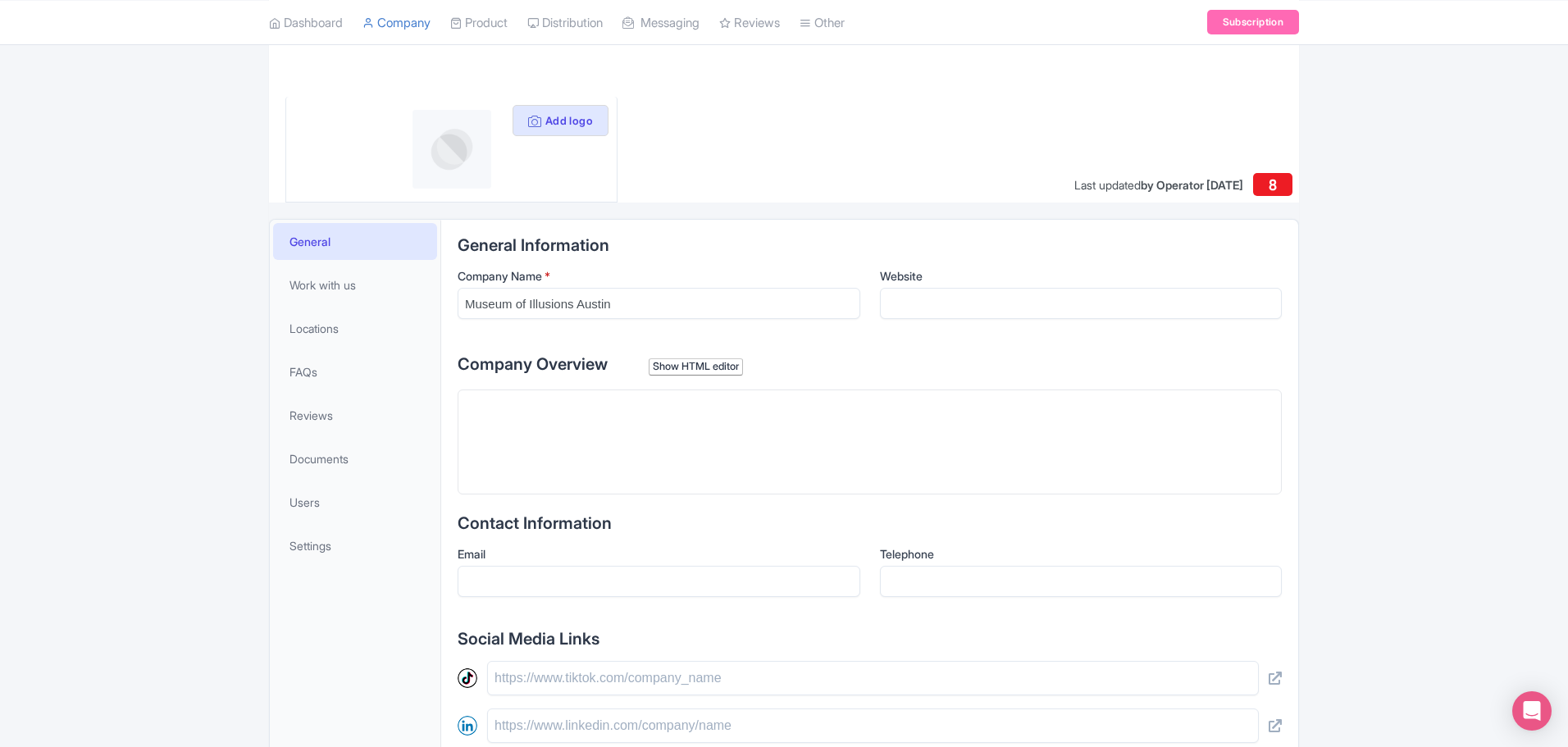
scroll to position [164, 0]
click at [626, 443] on trix-editor at bounding box center [869, 440] width 824 height 105
click at [1217, 396] on trix-editor at bounding box center [869, 440] width 824 height 105
click at [1288, 389] on div "General Information Company Name * [GEOGRAPHIC_DATA] Website Company Overview S…" at bounding box center [870, 669] width 857 height 903
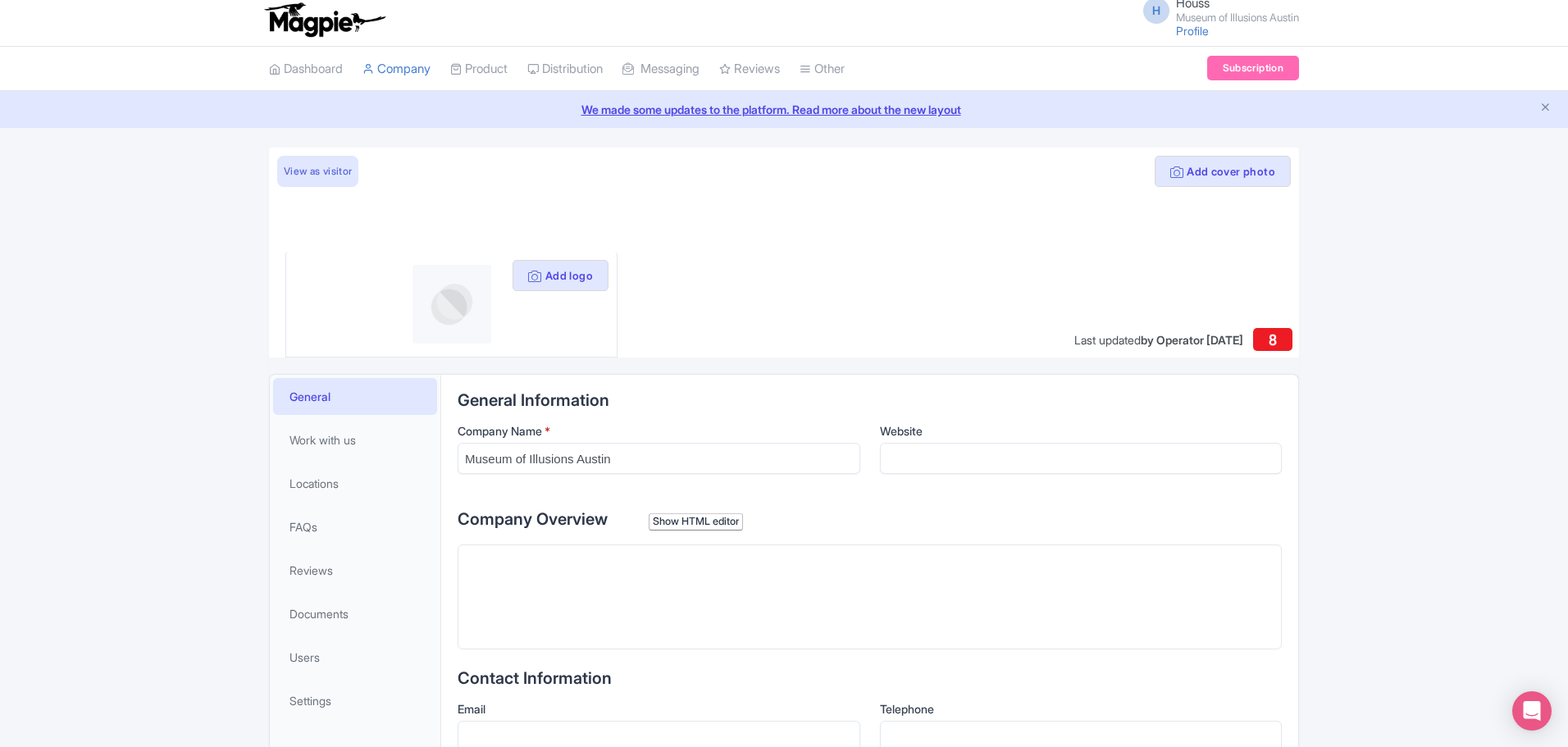
scroll to position [0, 0]
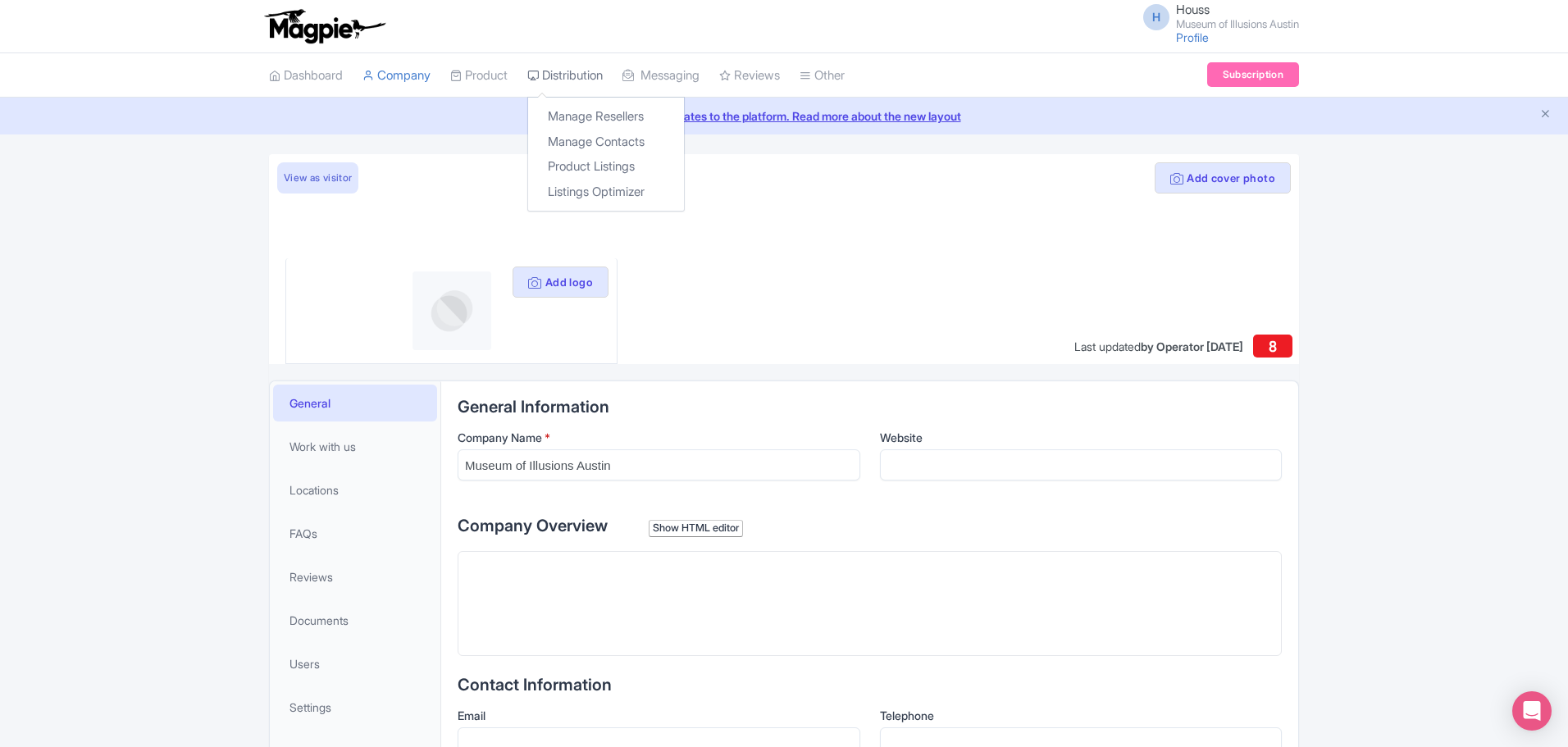
click at [593, 76] on link "Distribution" at bounding box center [564, 76] width 76 height 45
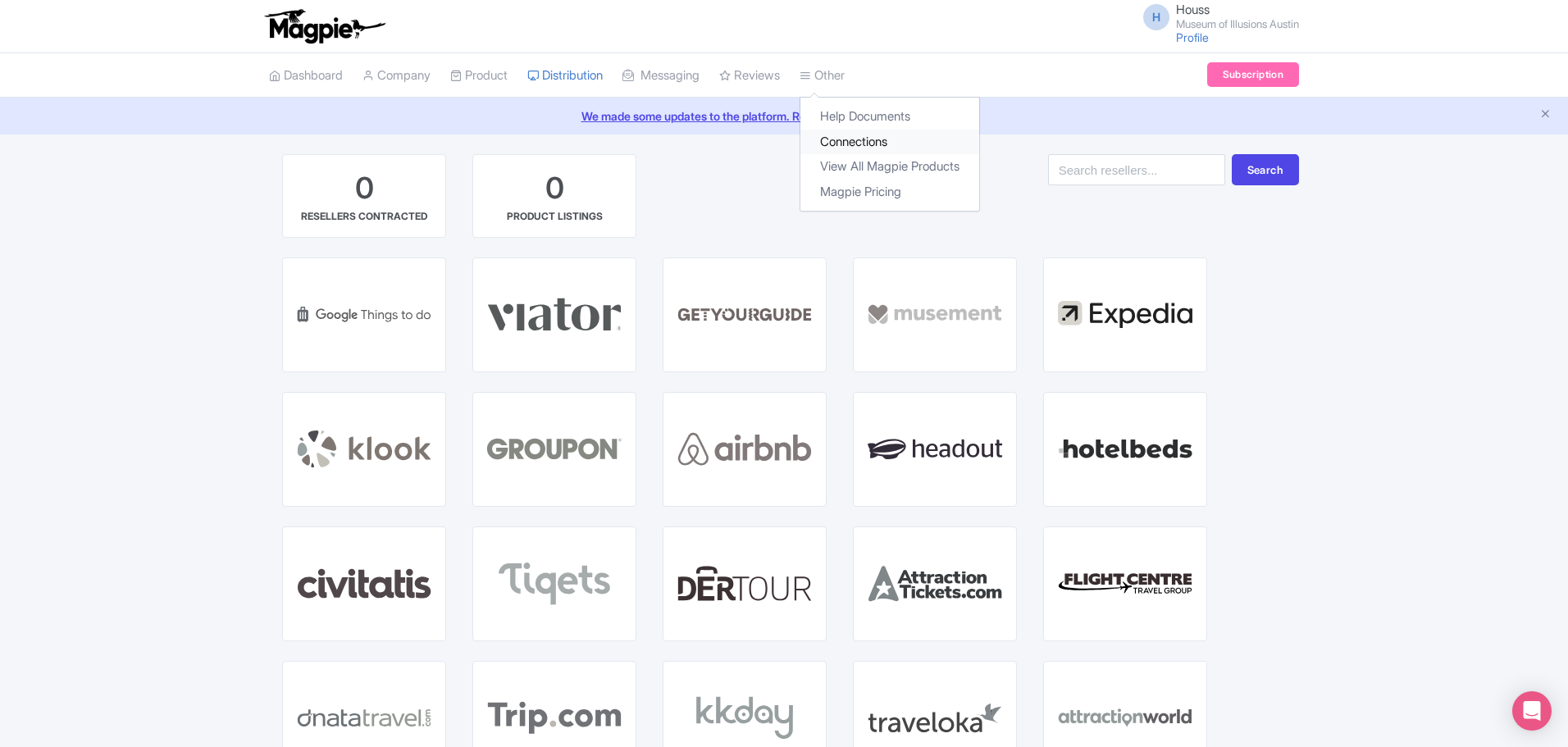
click at [865, 134] on link "Connections" at bounding box center [888, 143] width 178 height 26
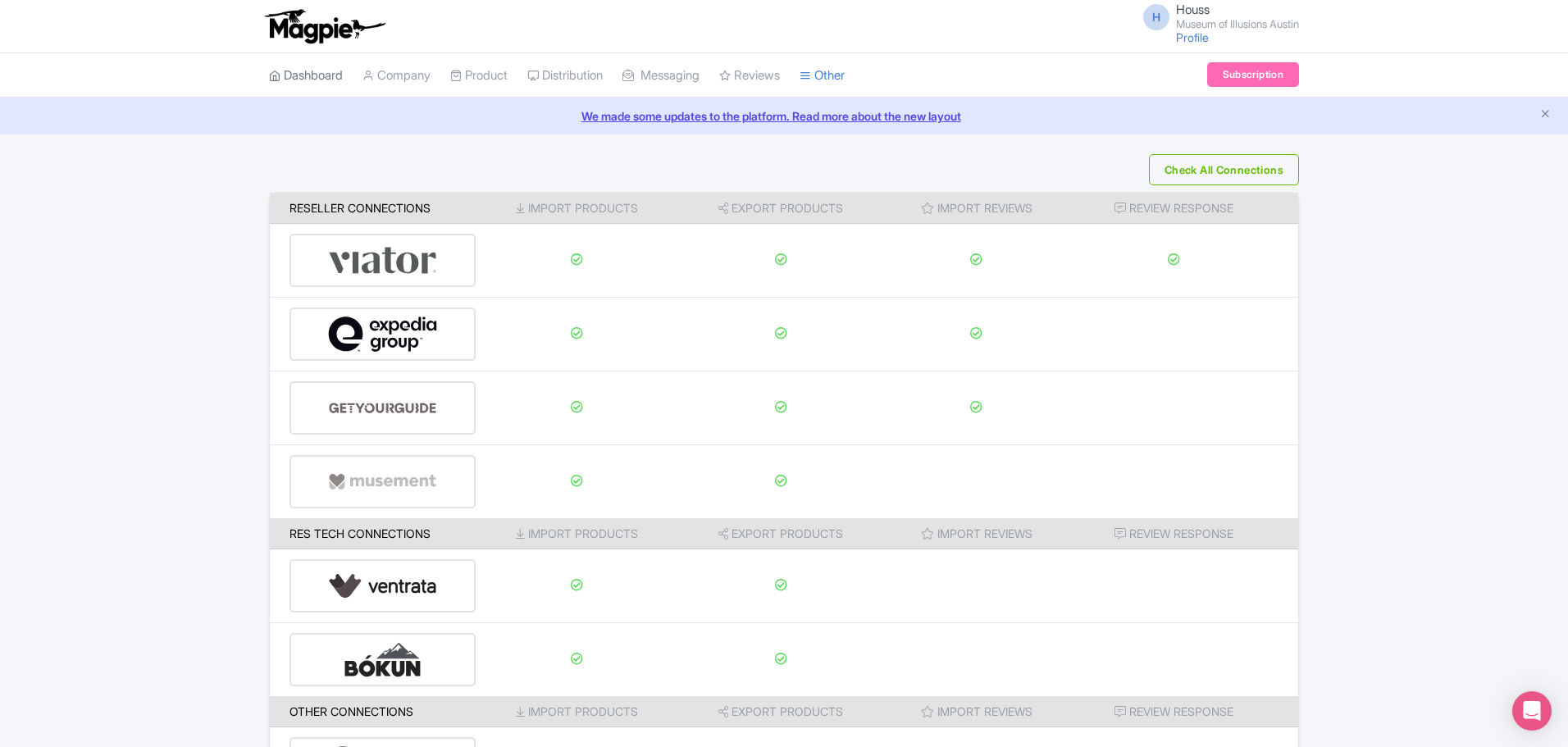
click at [331, 66] on link "Dashboard" at bounding box center [305, 76] width 74 height 45
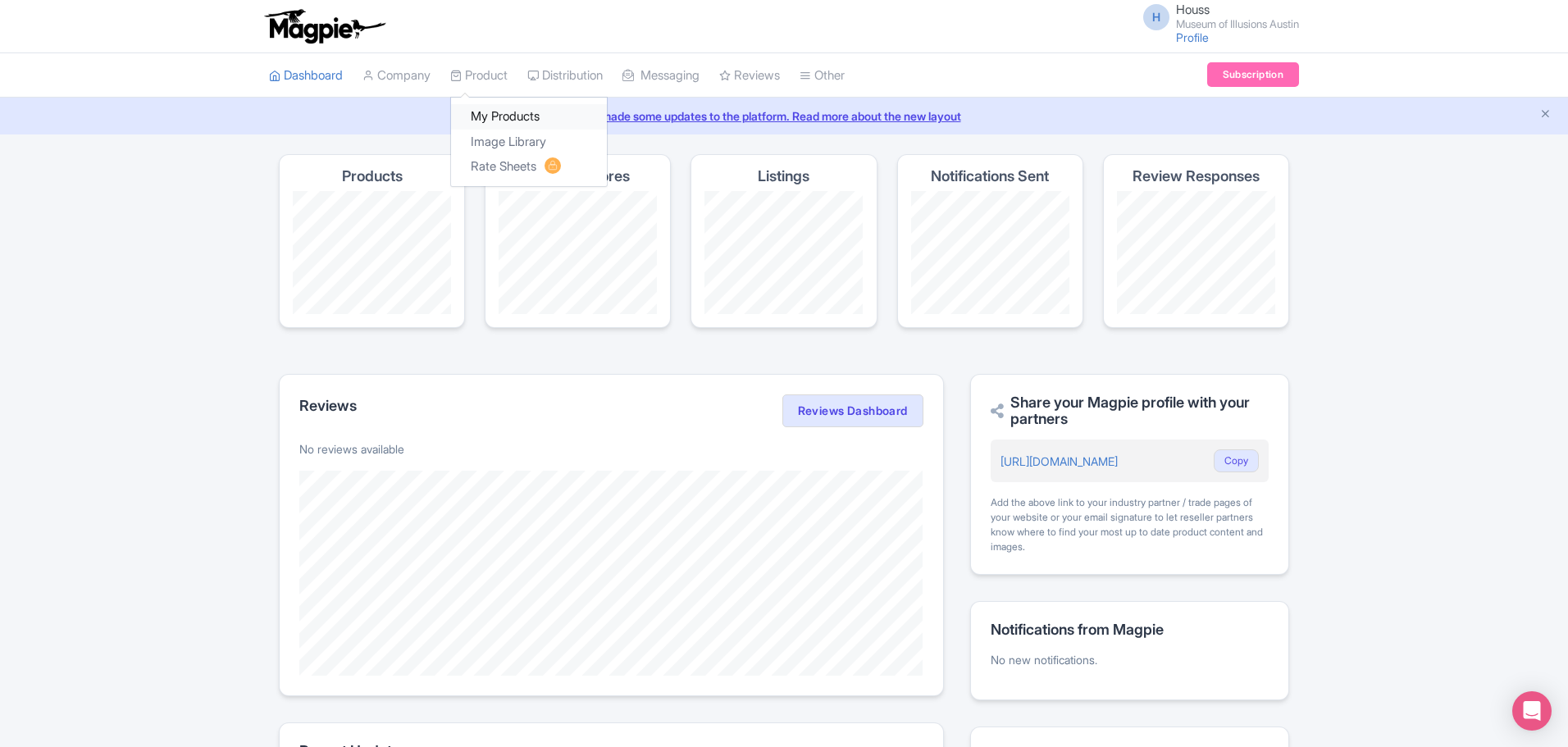
click at [516, 115] on link "My Products" at bounding box center [529, 117] width 156 height 26
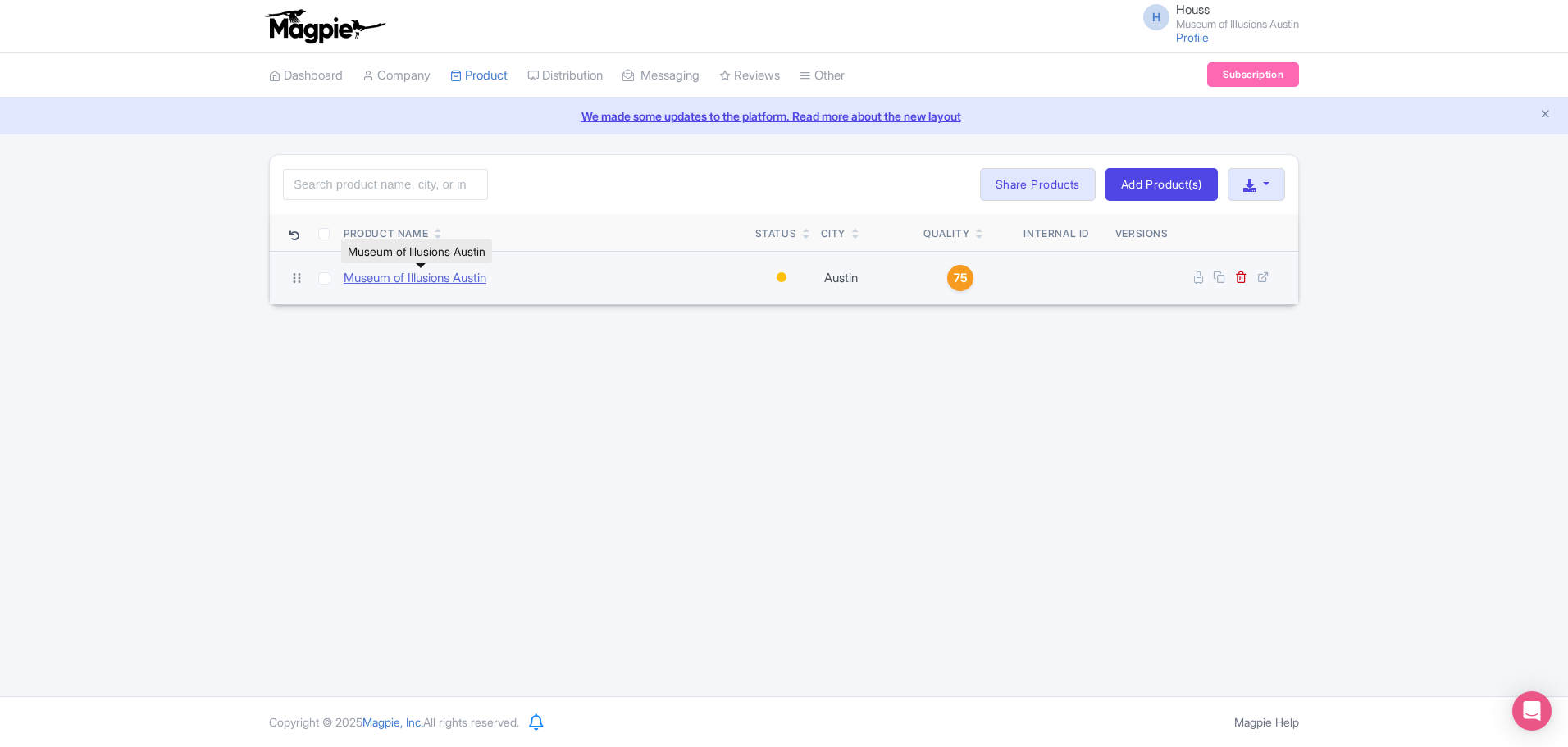
click at [473, 277] on link "Museum of Illusions Austin" at bounding box center [415, 278] width 143 height 19
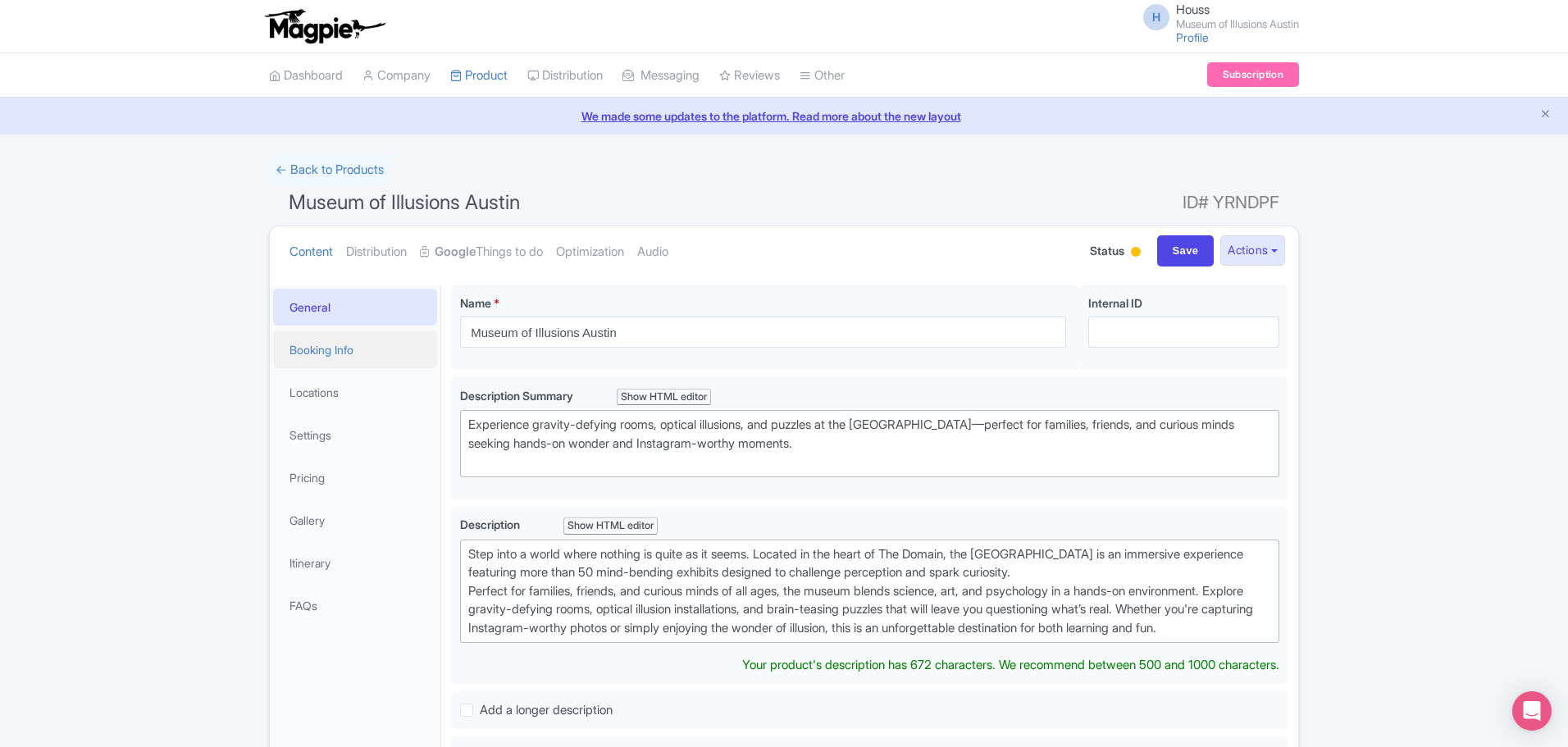
click at [352, 348] on link "Booking Info" at bounding box center [355, 349] width 163 height 36
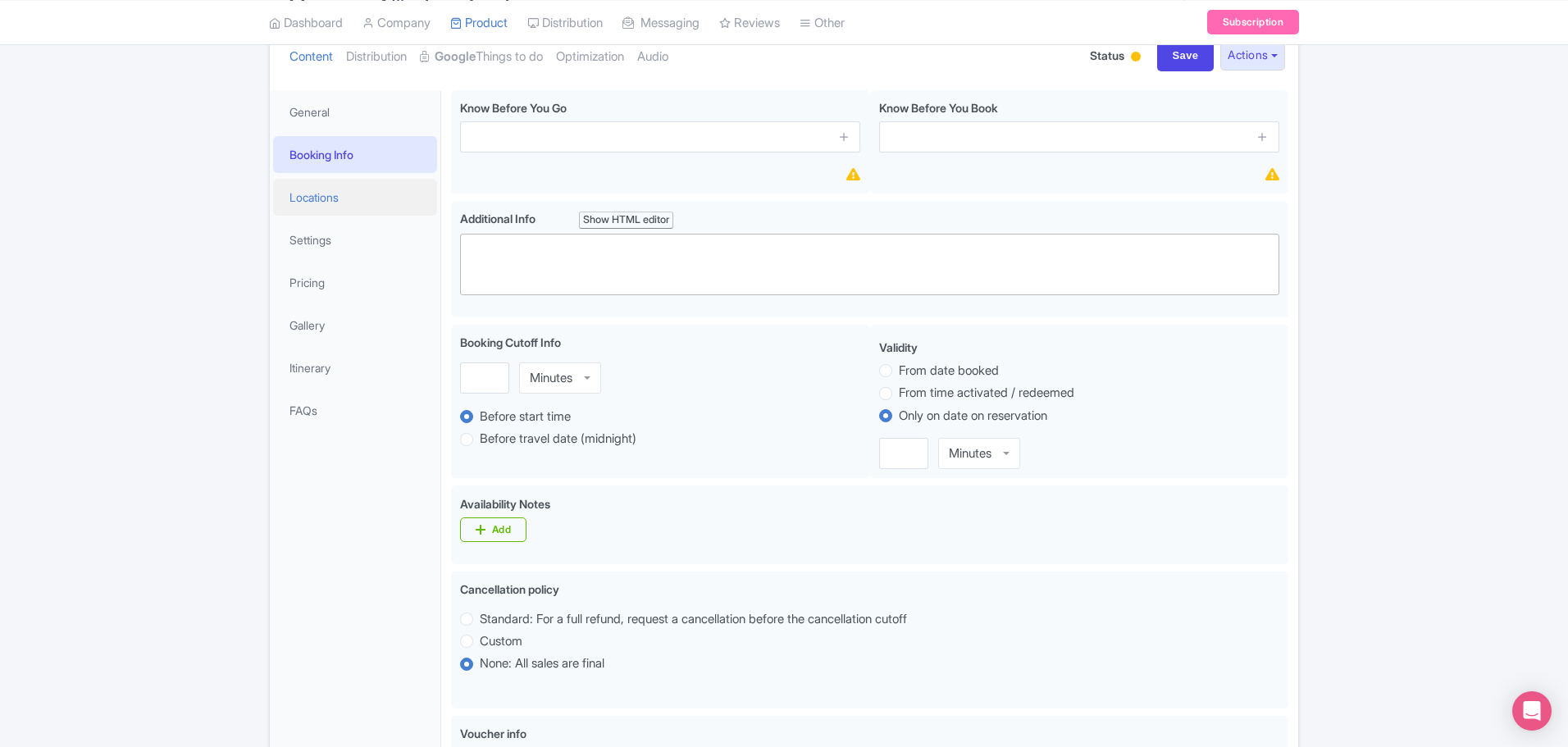
scroll to position [164, 0]
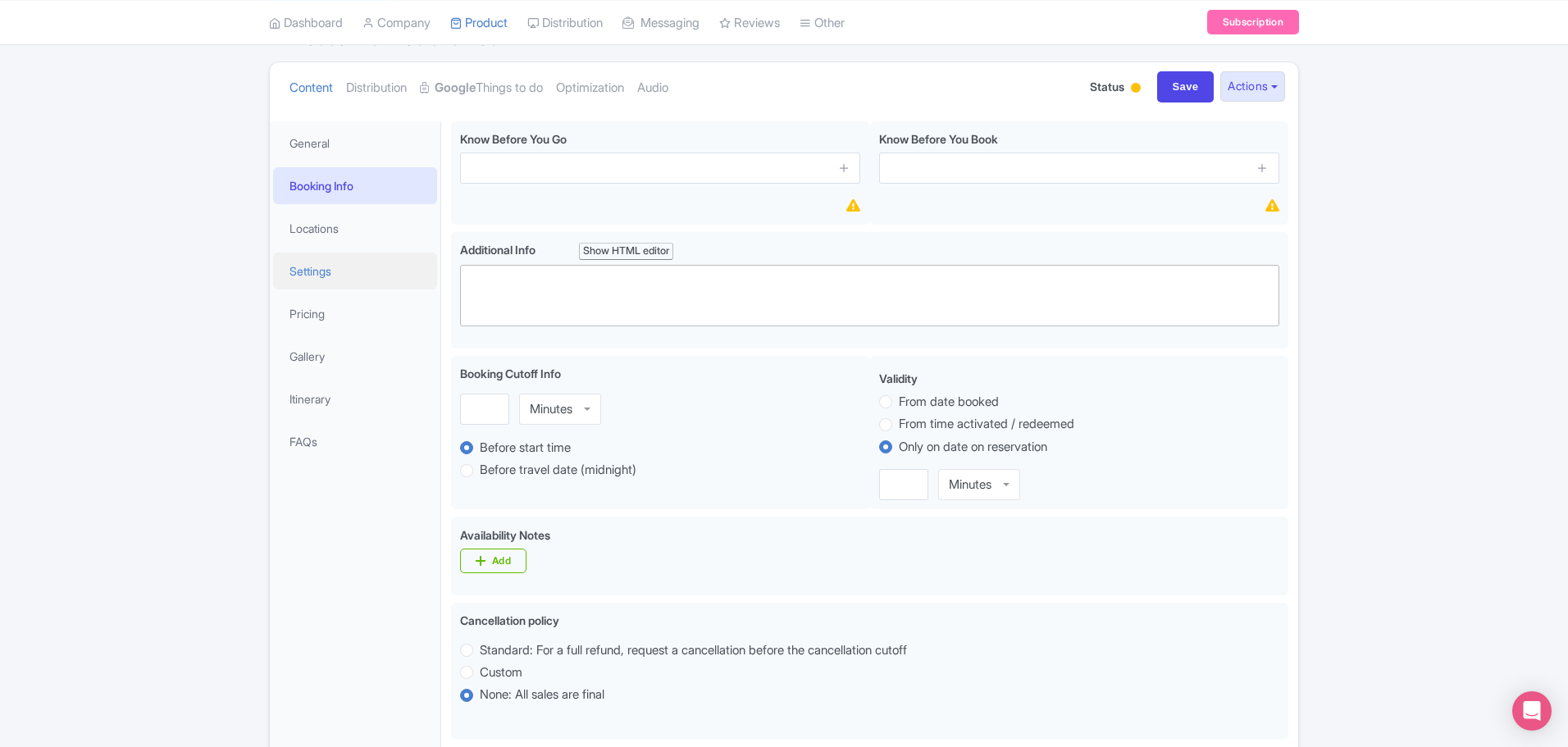
click at [325, 284] on link "Settings" at bounding box center [355, 270] width 163 height 36
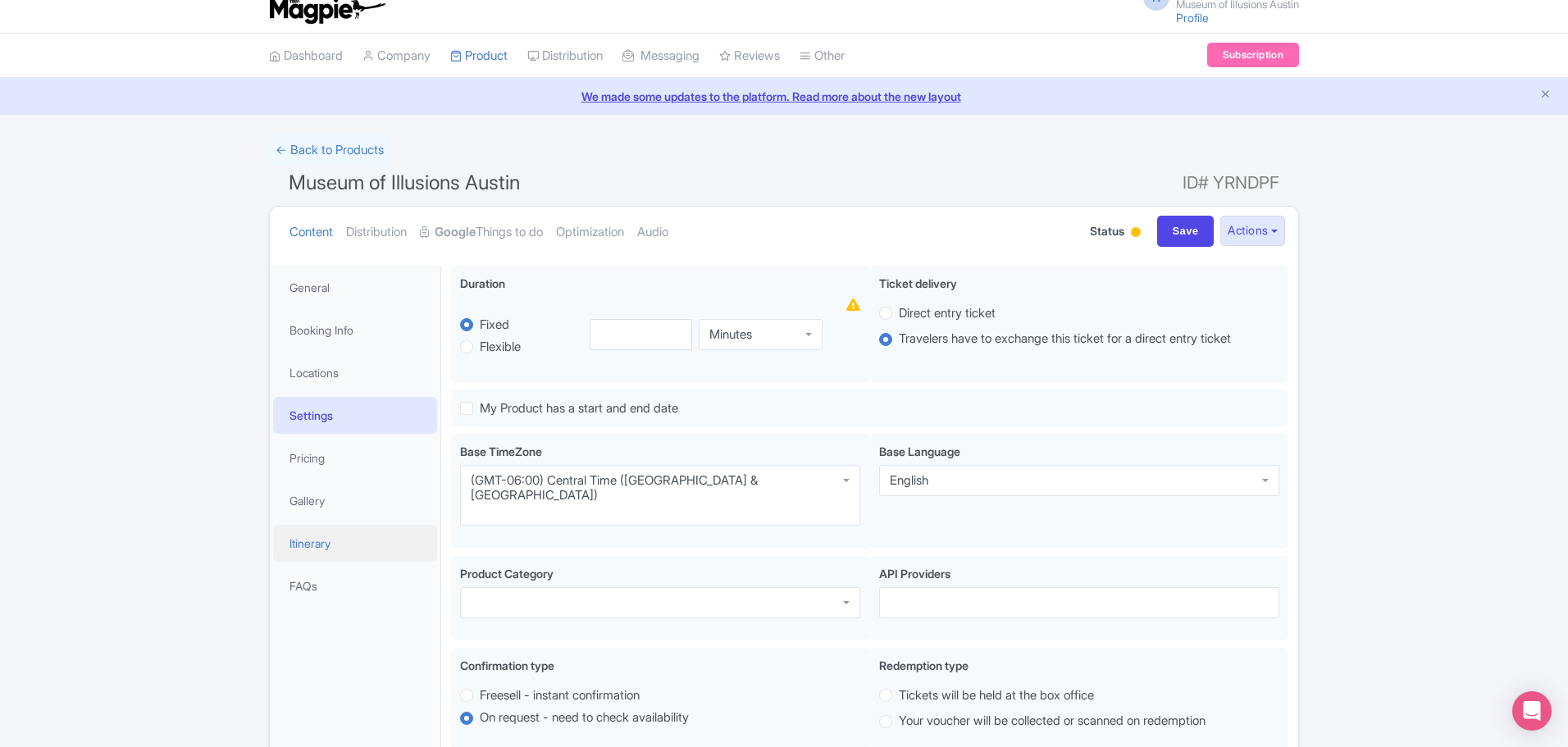
scroll to position [0, 0]
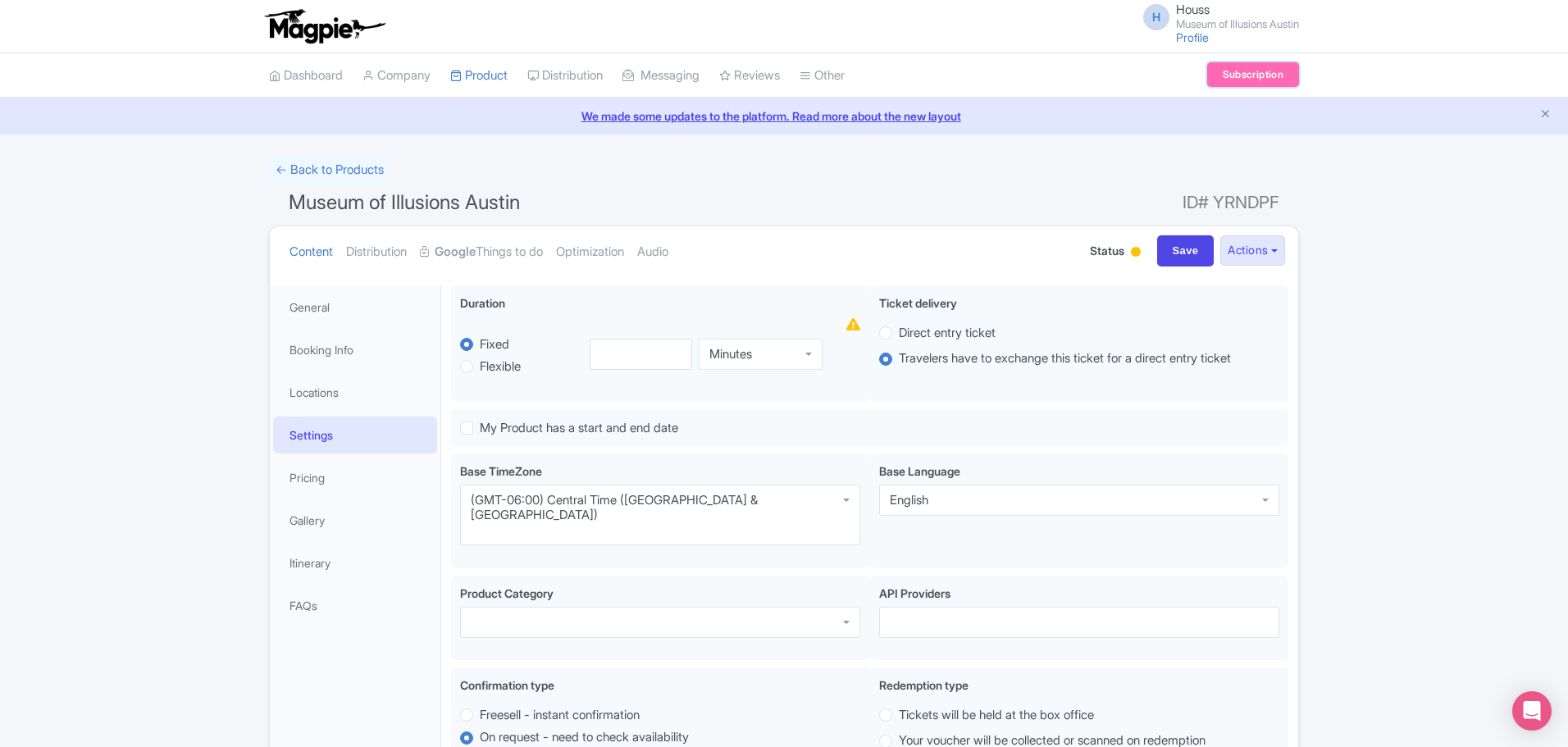
click at [1244, 71] on link "Subscription" at bounding box center [1252, 74] width 92 height 25
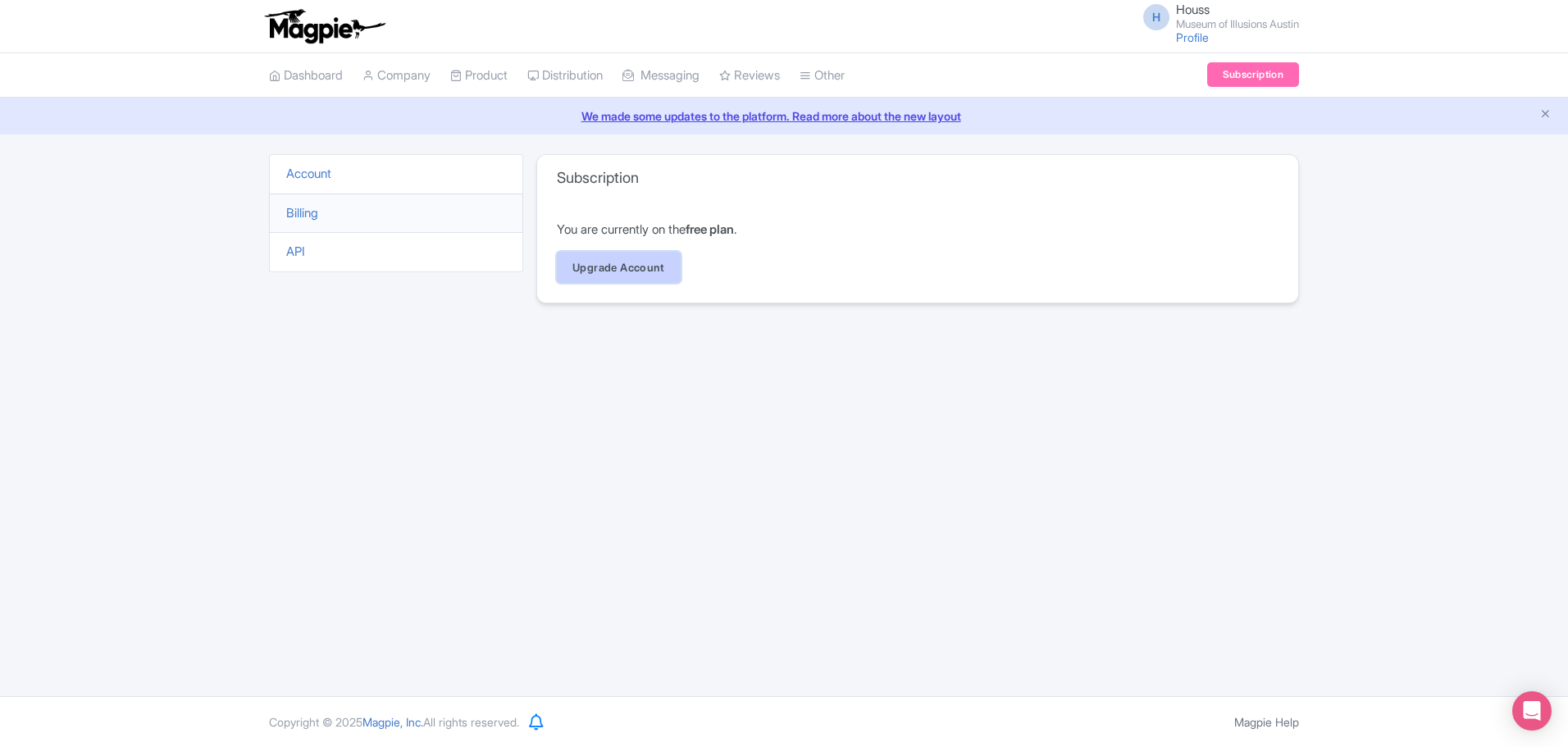
click at [652, 262] on link "Upgrade Account" at bounding box center [619, 268] width 124 height 32
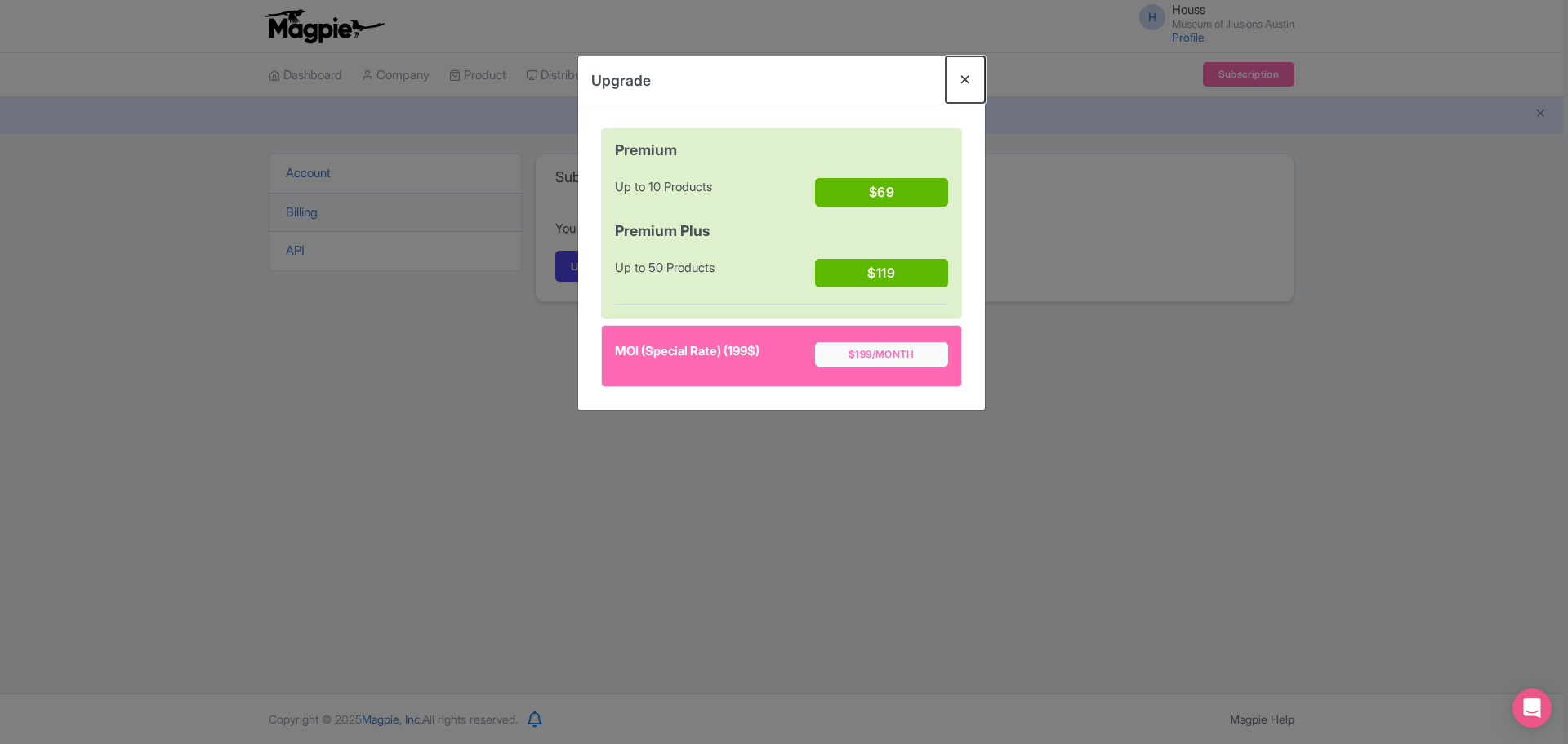
click at [963, 80] on button "Close" at bounding box center [966, 79] width 39 height 46
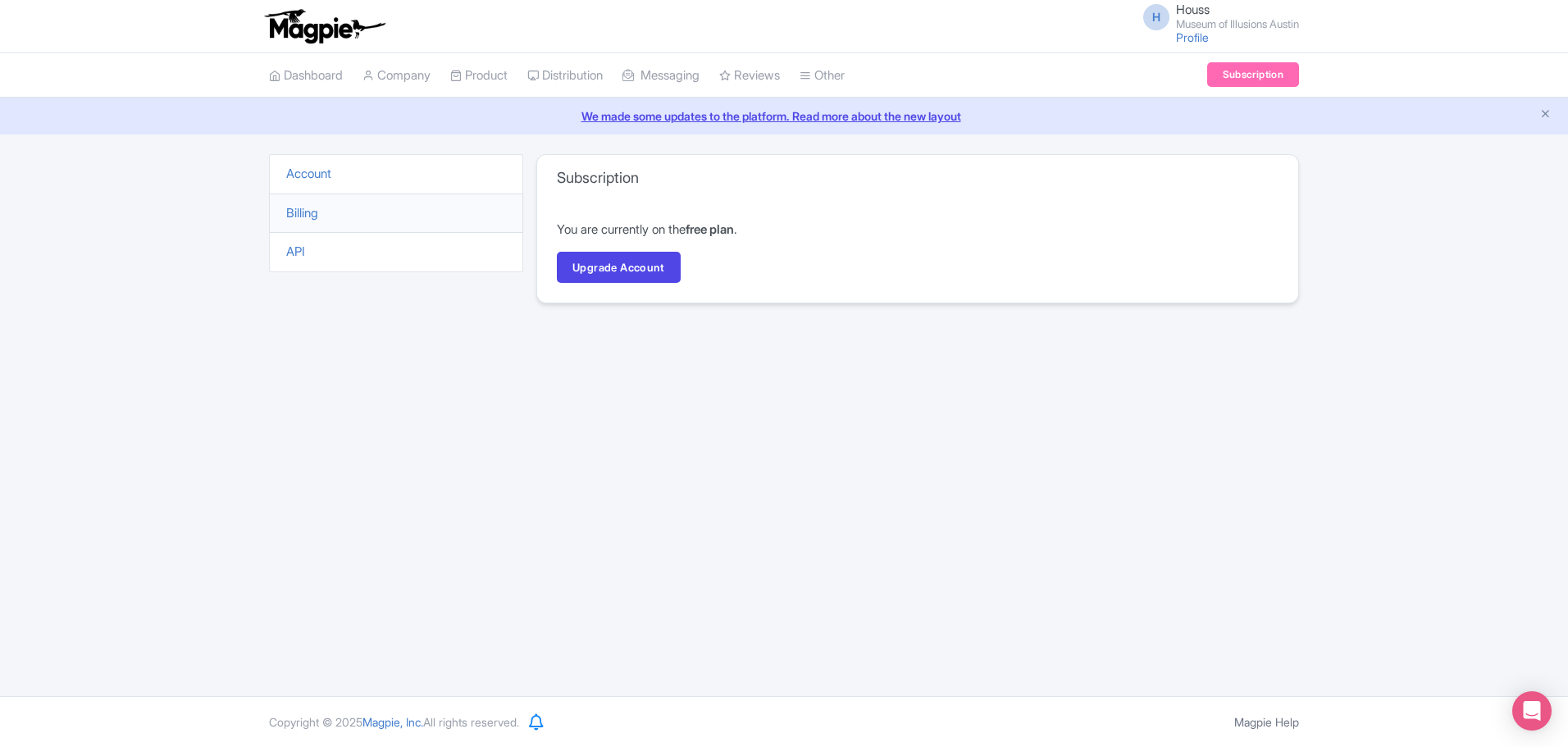
click at [547, 438] on div "H Houss Museum of Illusions Austin Profile Users Settings Sign out Dashboard Co…" at bounding box center [784, 348] width 1568 height 697
click at [295, 250] on link "API" at bounding box center [295, 251] width 19 height 16
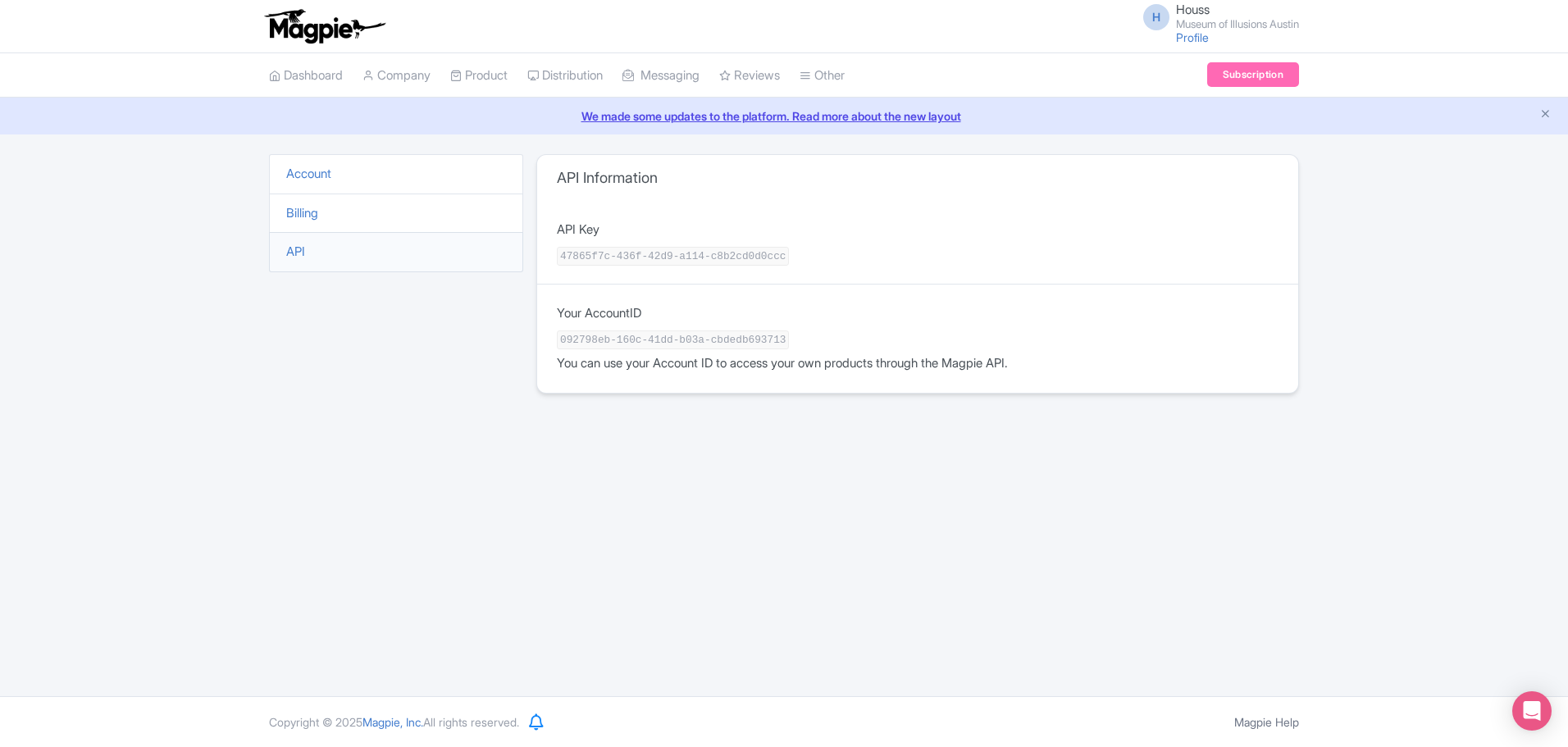
click at [326, 183] on li "Account" at bounding box center [396, 173] width 254 height 40
click at [323, 172] on link "Account" at bounding box center [309, 173] width 45 height 16
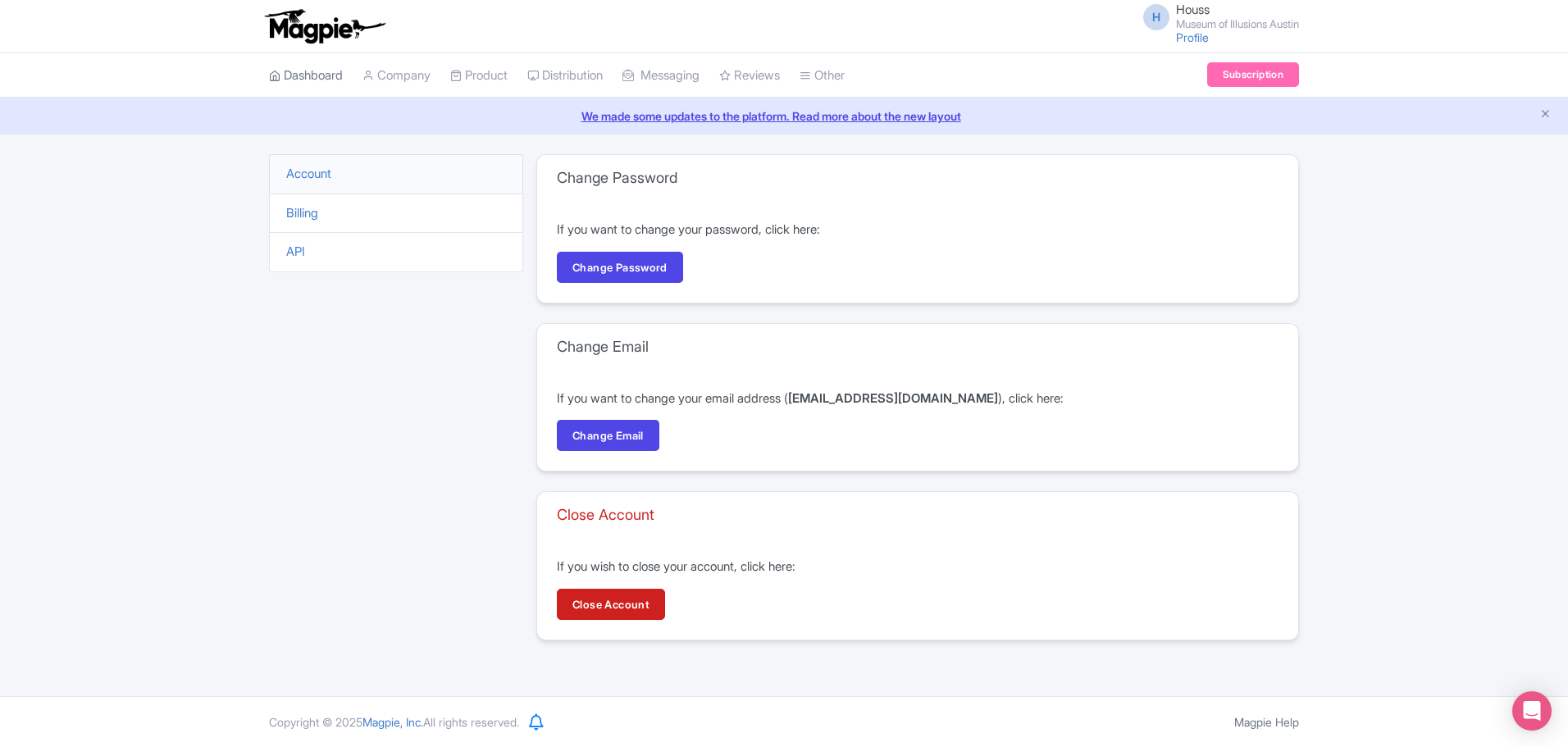
click at [329, 76] on link "Dashboard" at bounding box center [305, 76] width 74 height 45
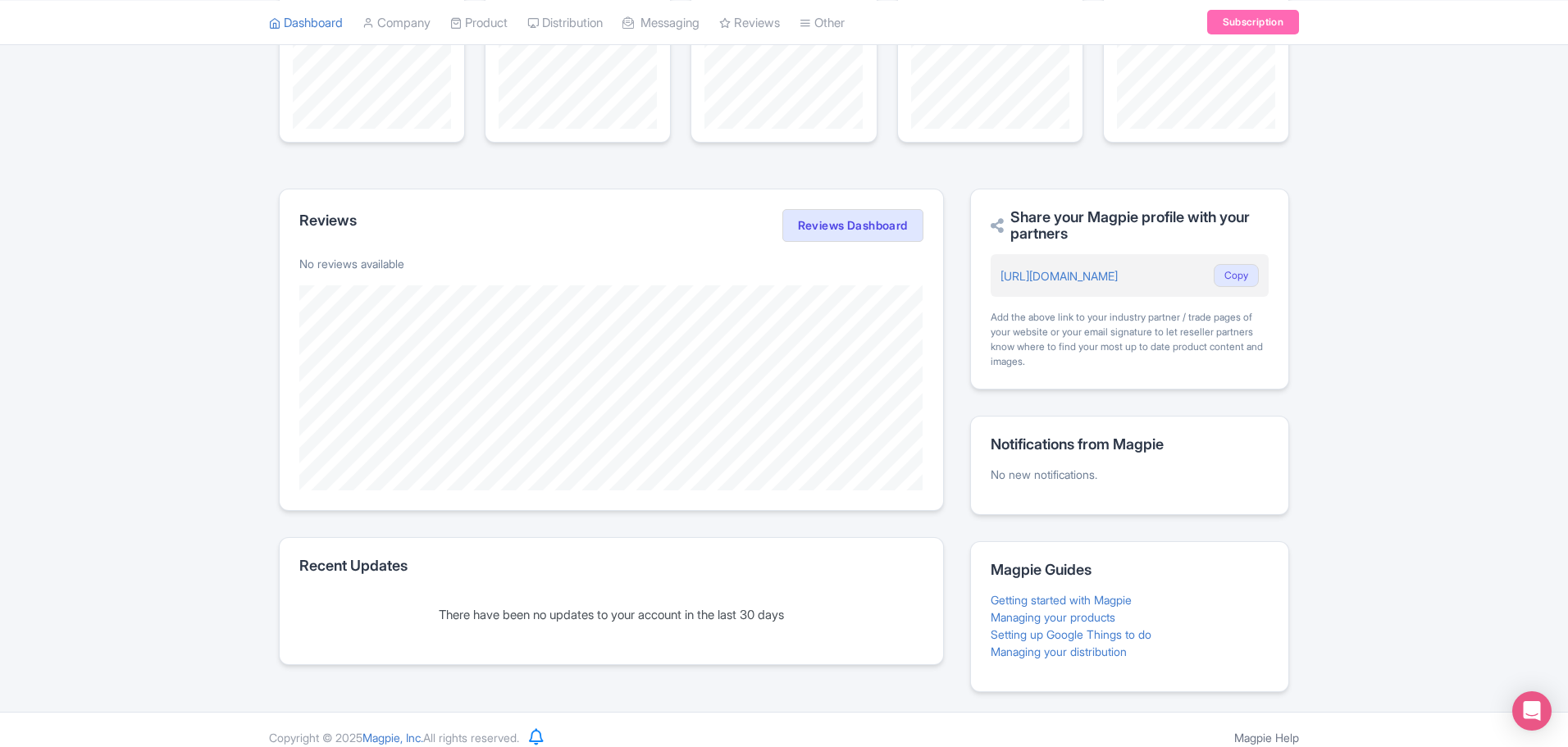
scroll to position [201, 0]
